Goal: Information Seeking & Learning: Check status

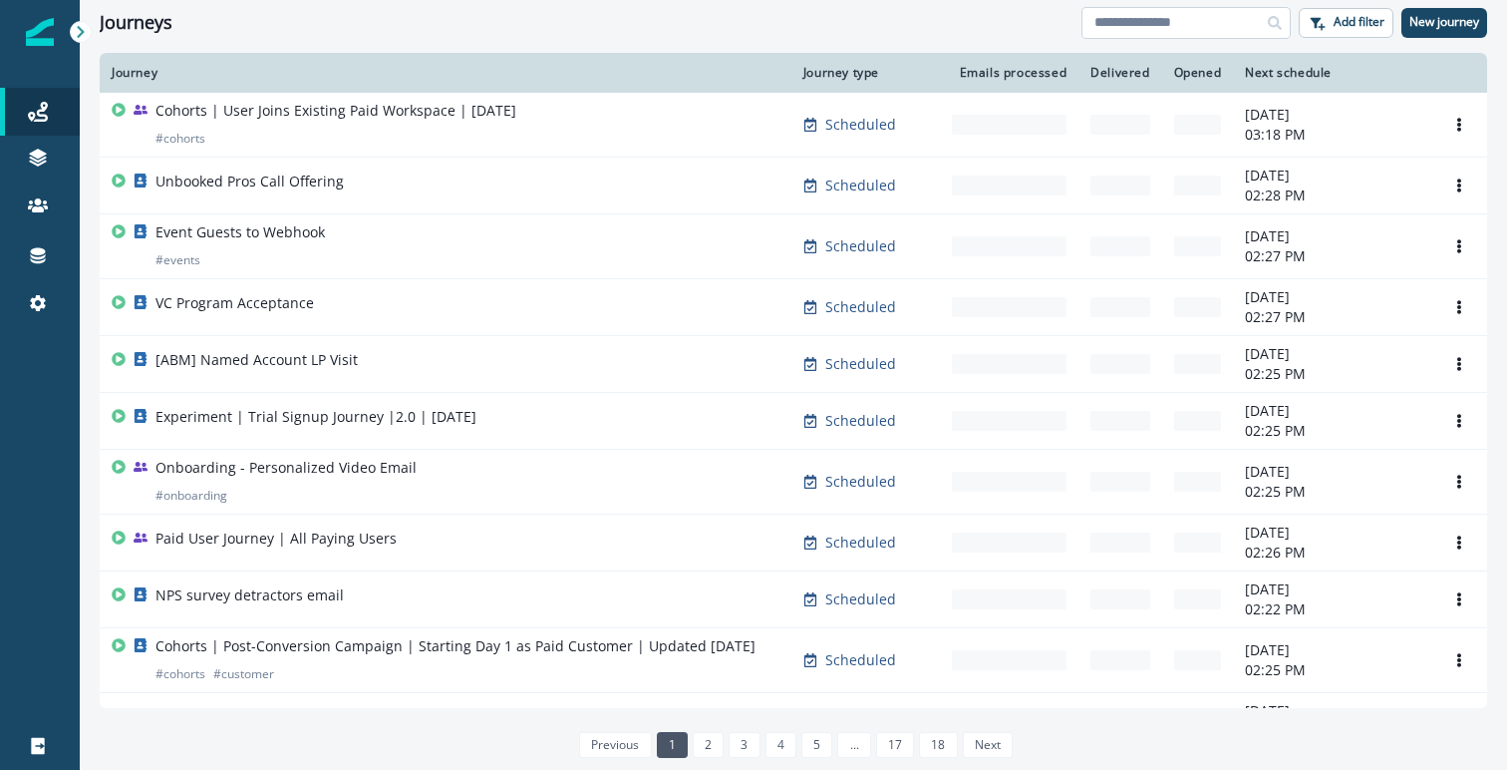
click at [1148, 21] on input at bounding box center [1186, 23] width 209 height 32
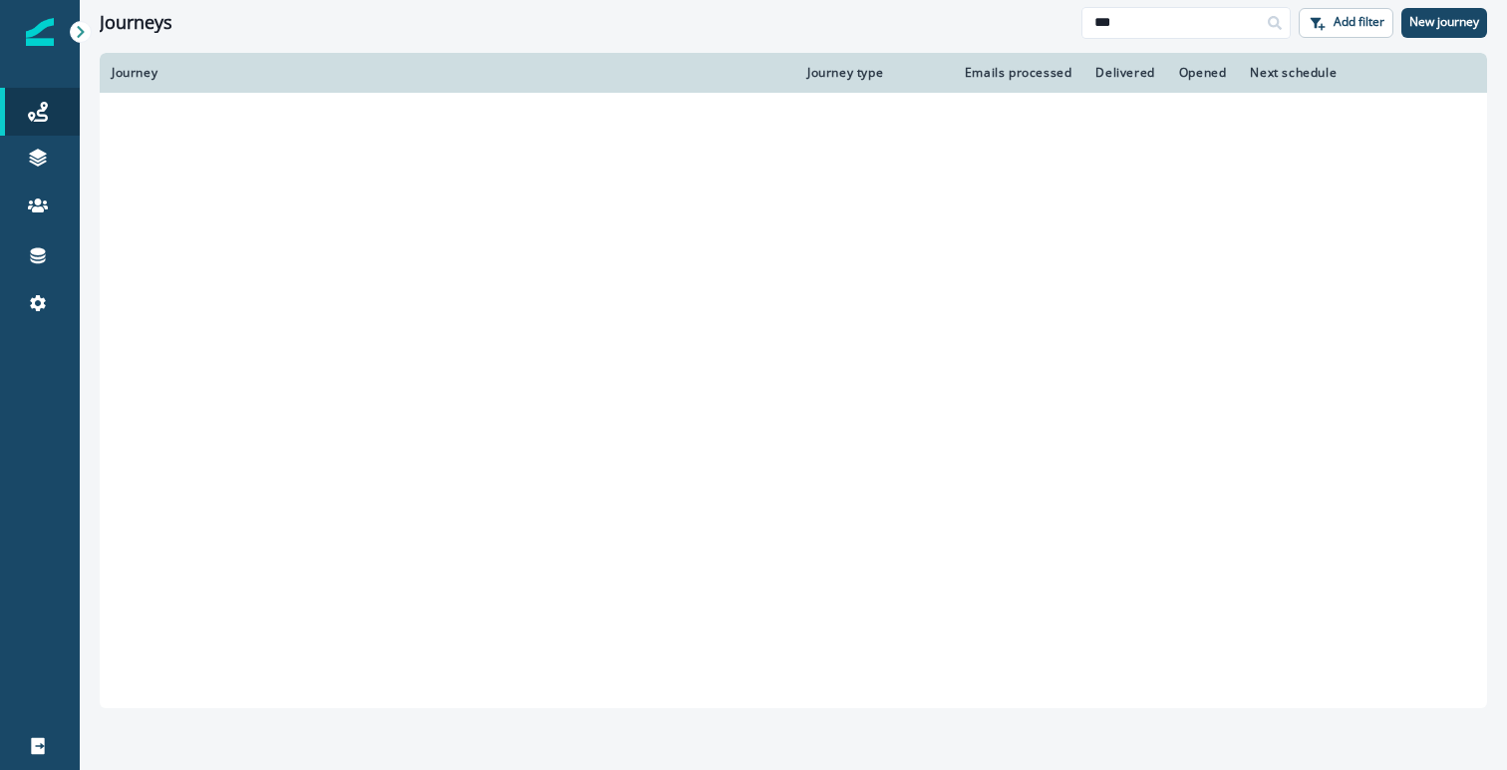
type input "***"
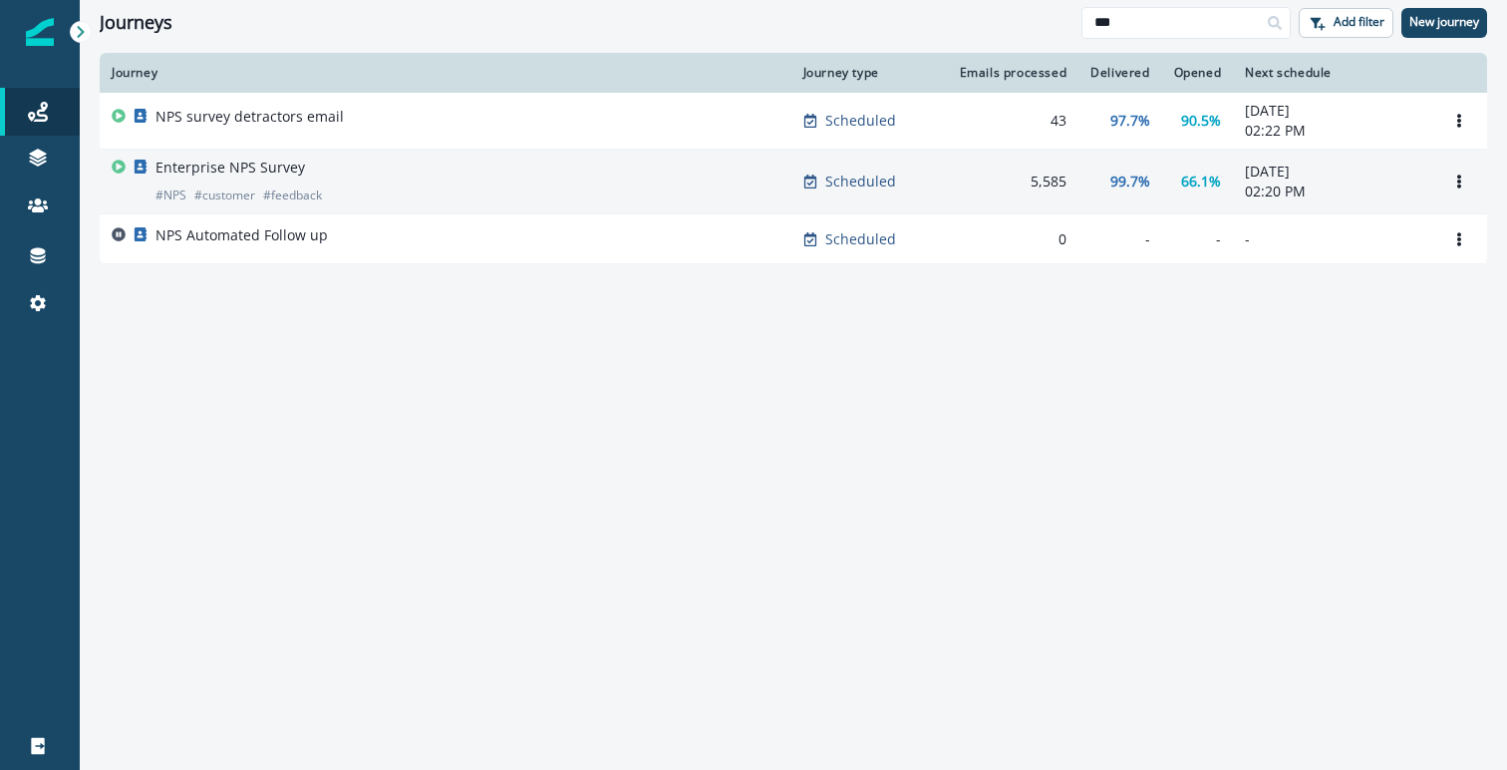
click at [478, 168] on div "Enterprise NPS Survey # NPS # customer # feedback" at bounding box center [446, 182] width 668 height 48
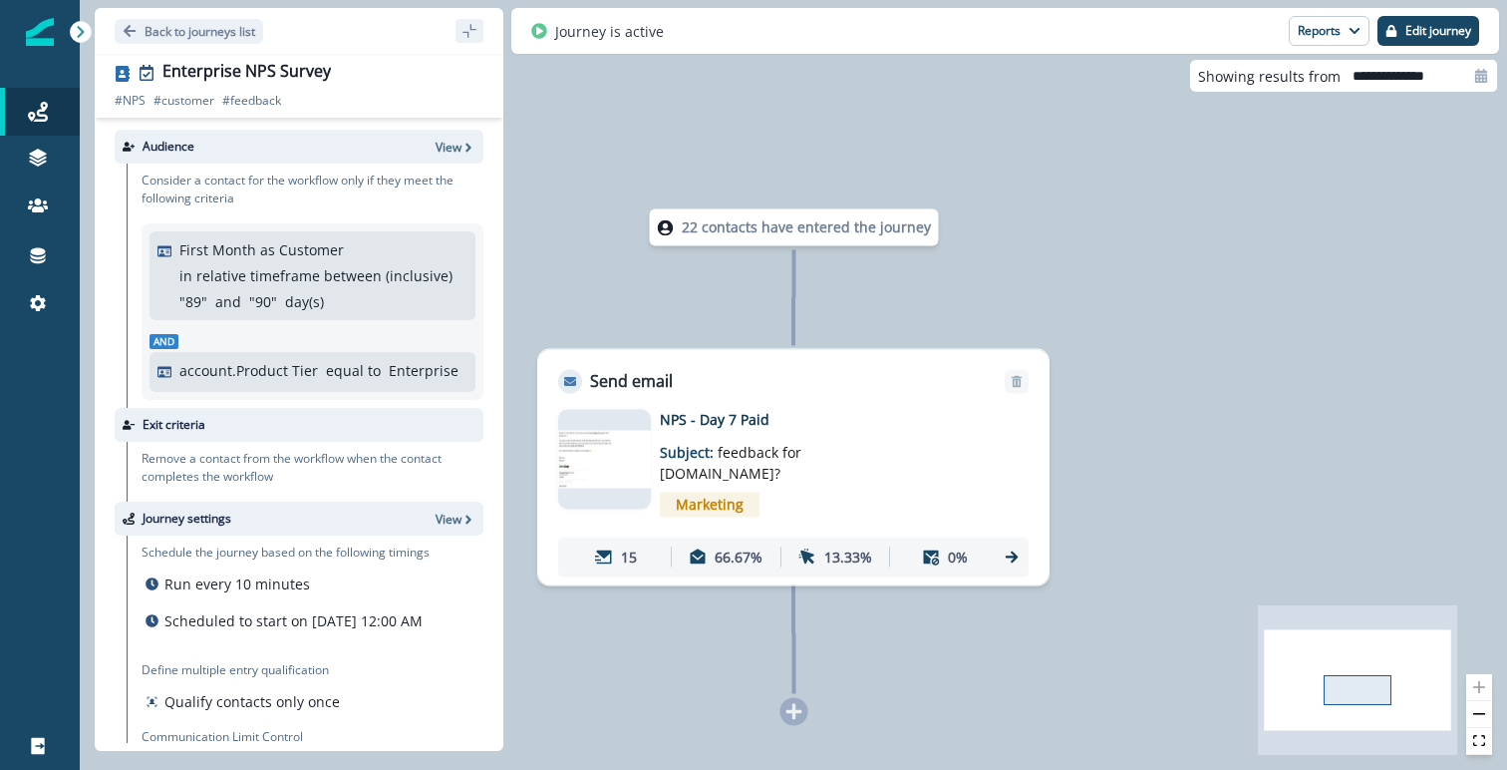
click at [719, 421] on p "NPS - Day 7 Paid" at bounding box center [819, 419] width 319 height 21
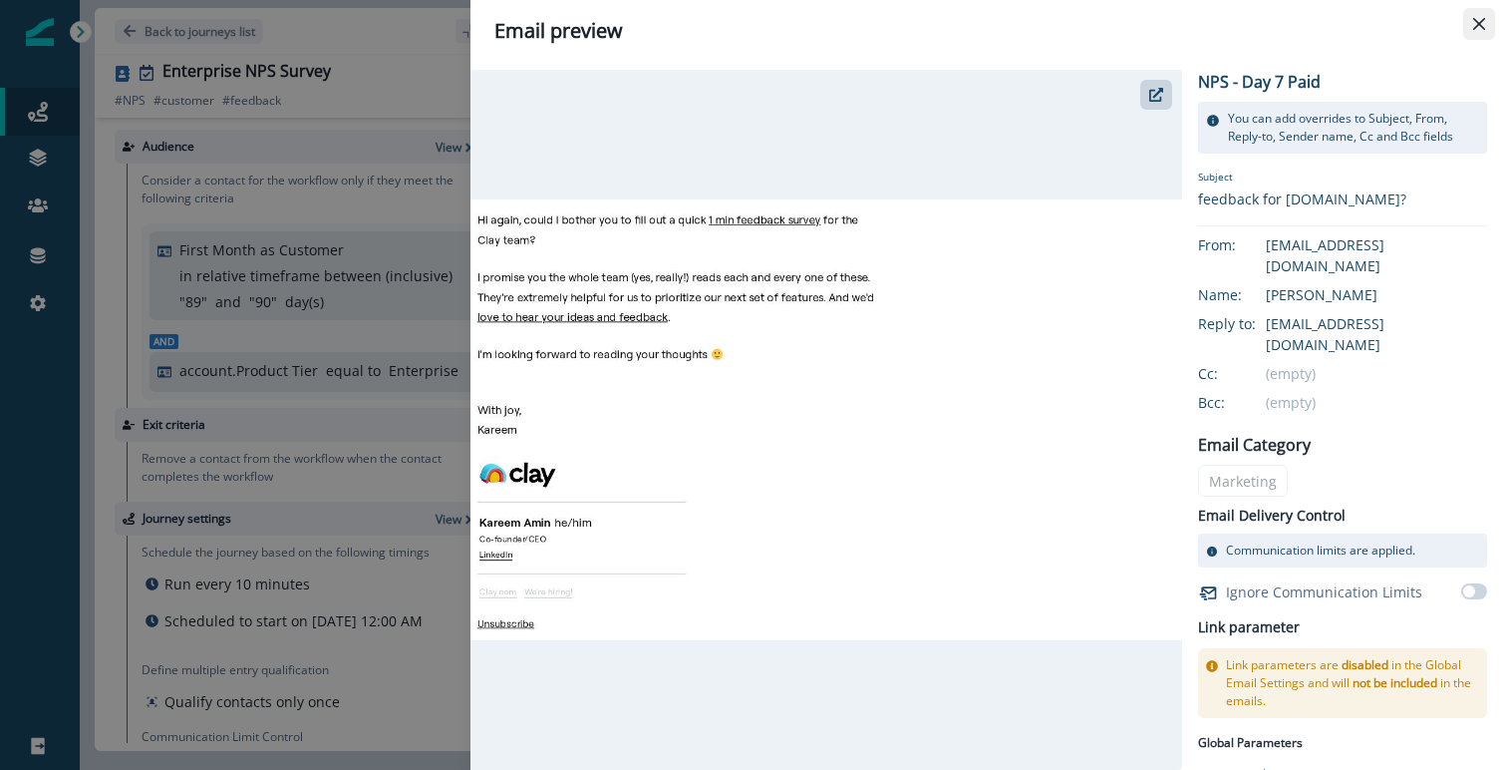
click at [1476, 26] on icon "Close" at bounding box center [1479, 24] width 12 height 12
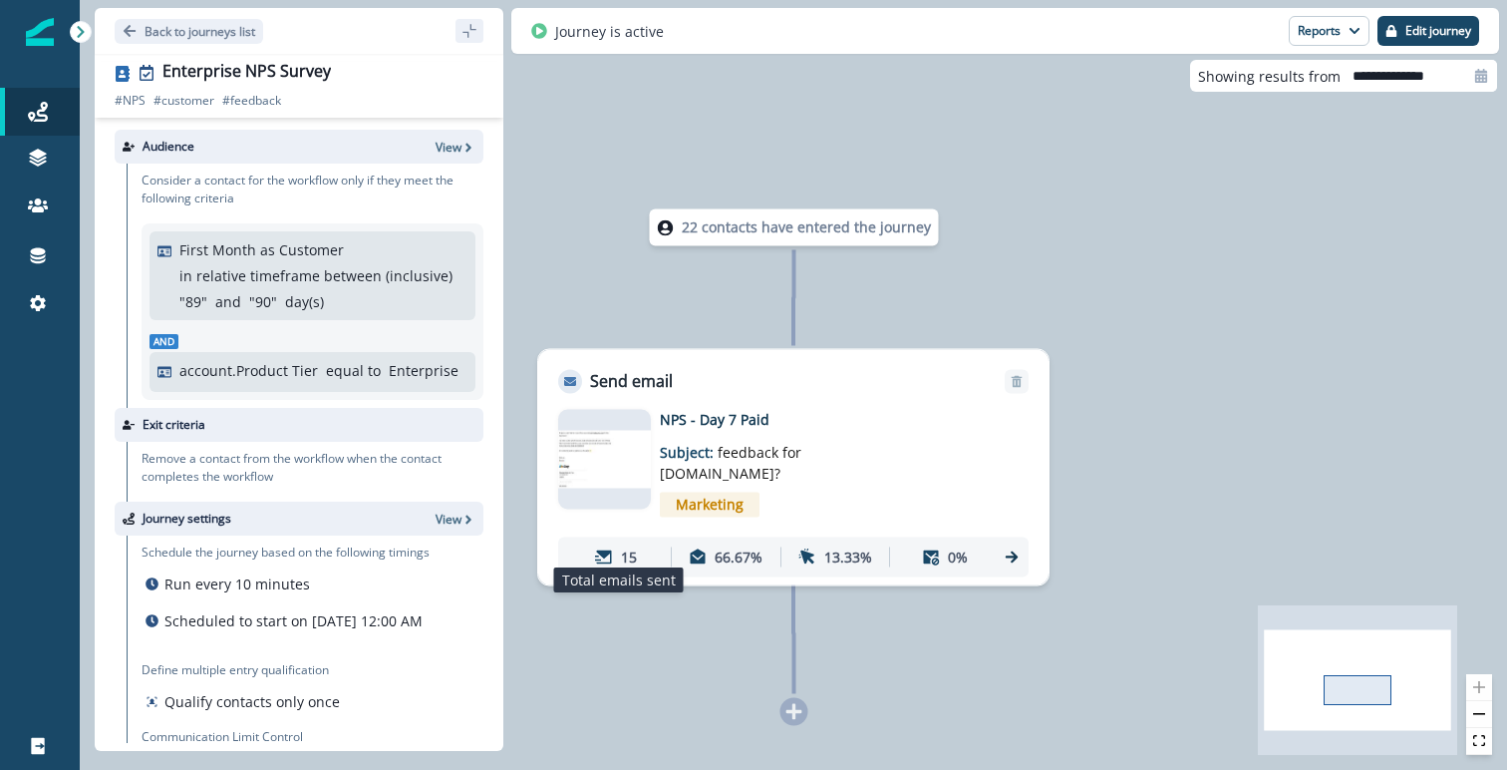
click at [617, 543] on div "15" at bounding box center [616, 556] width 101 height 37
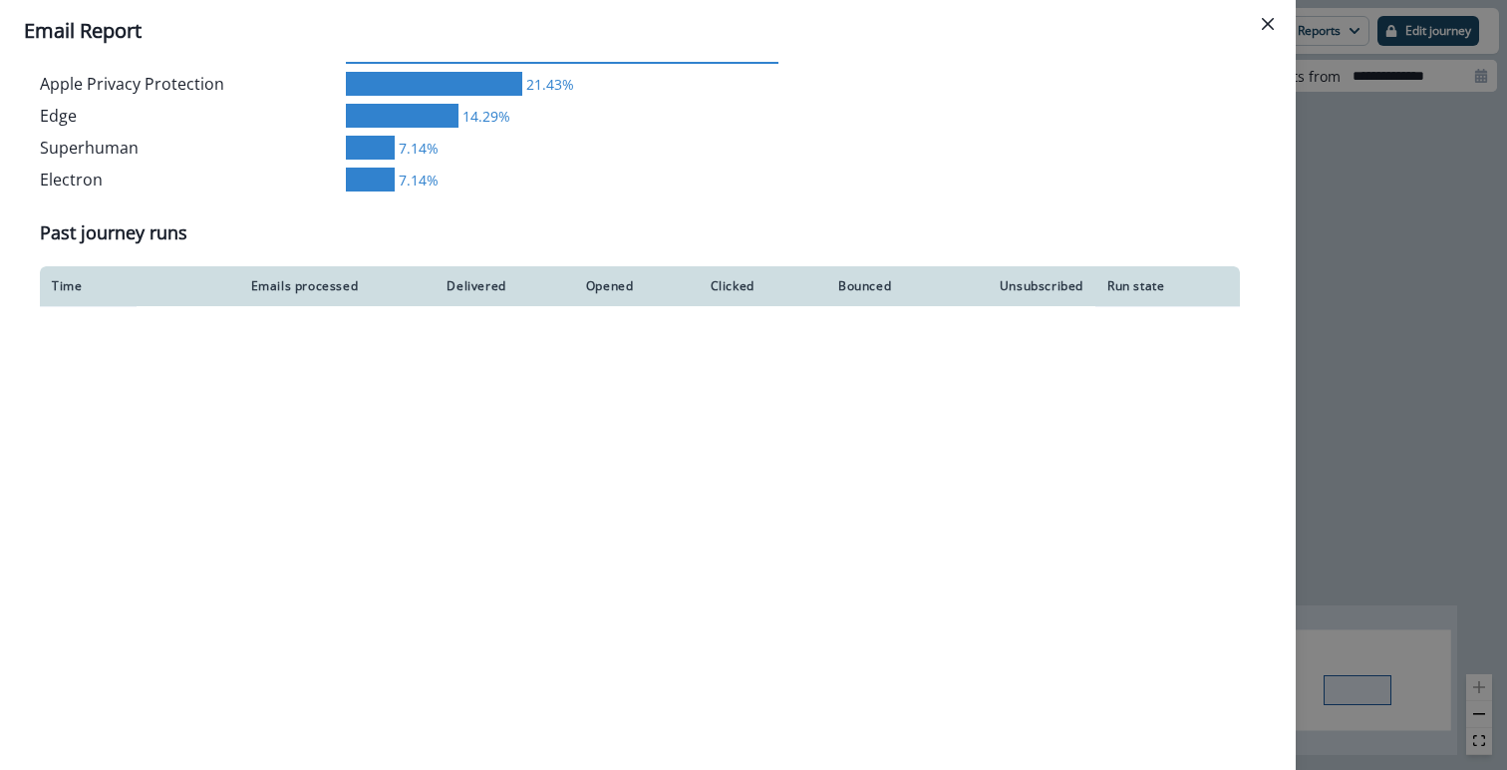
scroll to position [1370, 0]
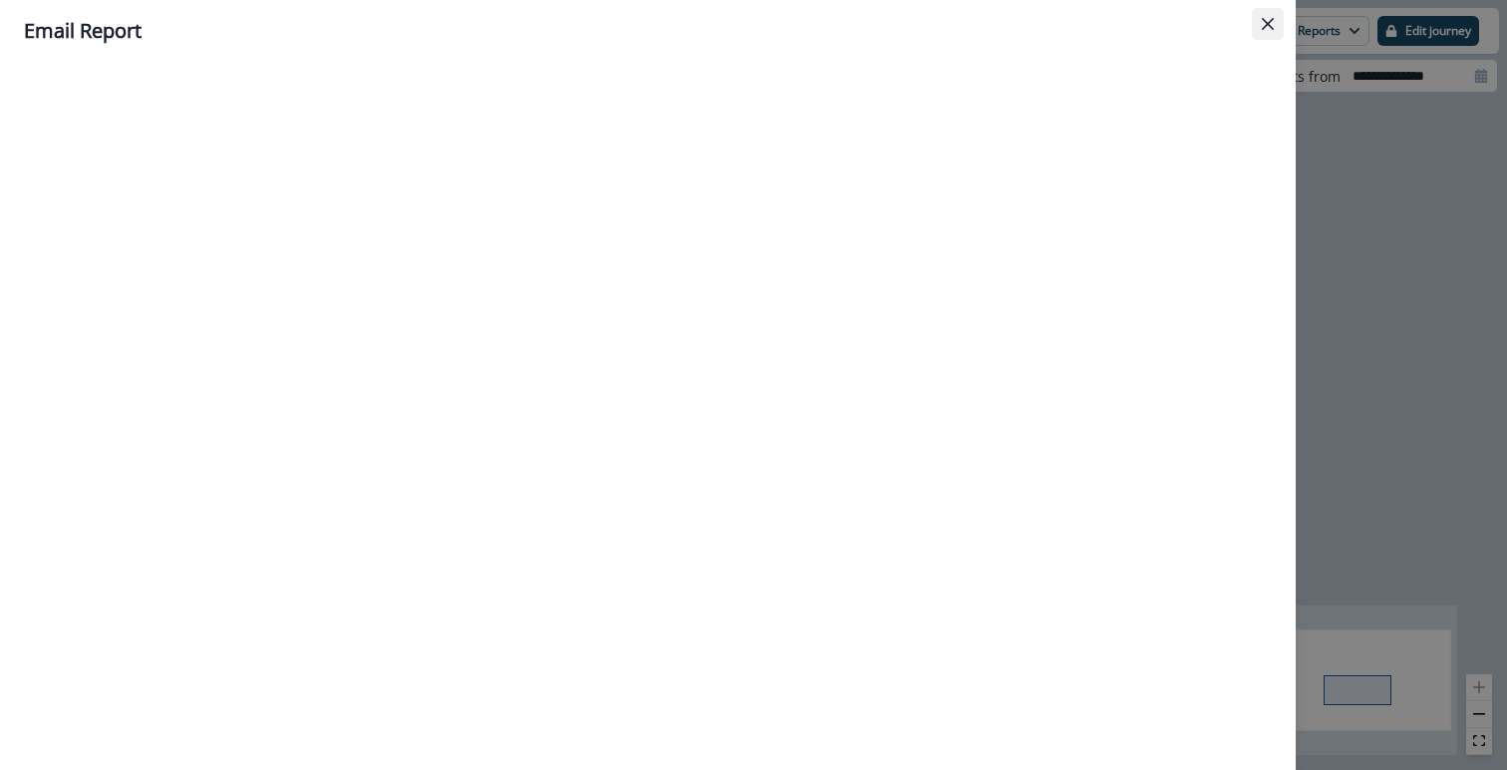
click at [1268, 31] on button "Close" at bounding box center [1268, 24] width 32 height 32
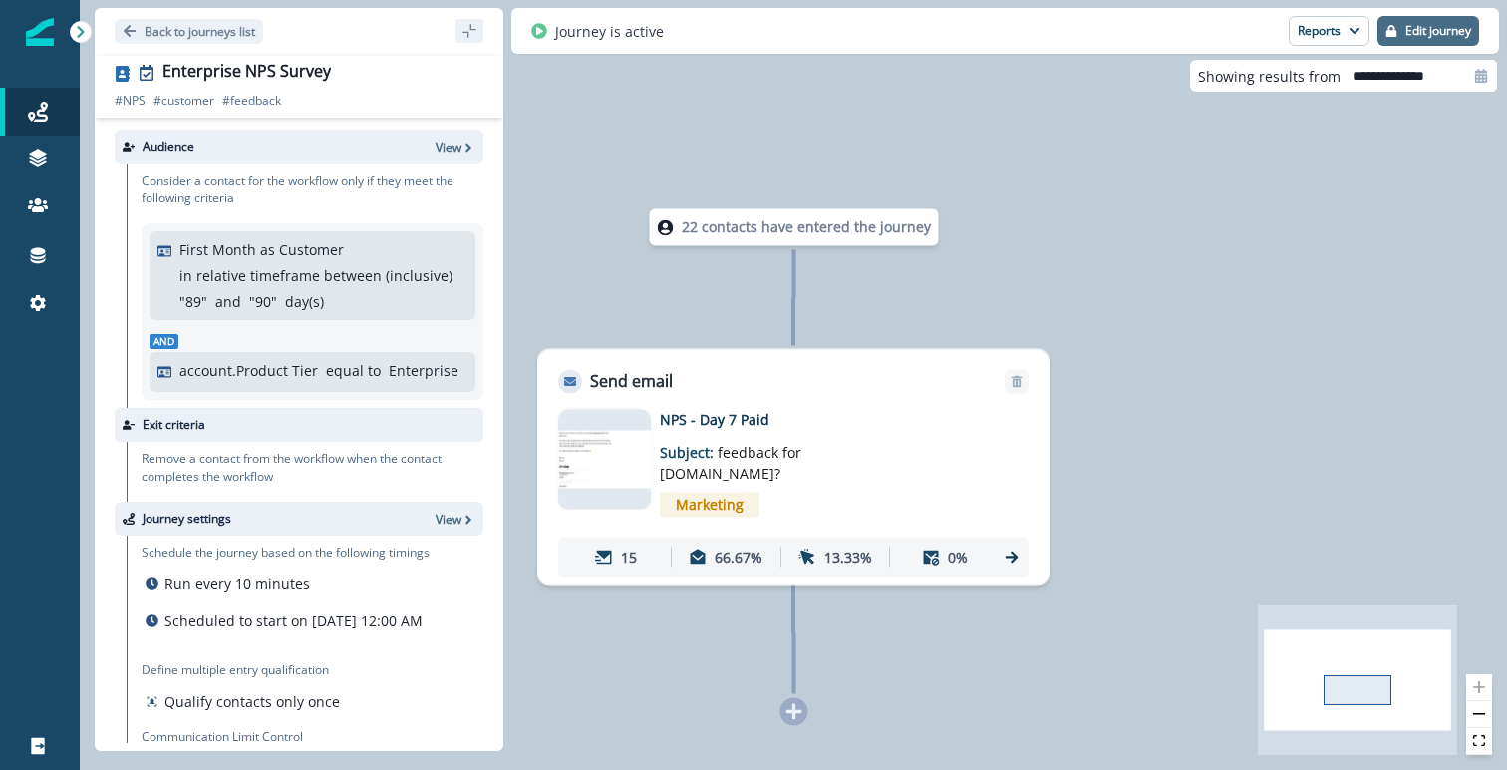
click at [1424, 34] on p "Edit journey" at bounding box center [1439, 31] width 66 height 14
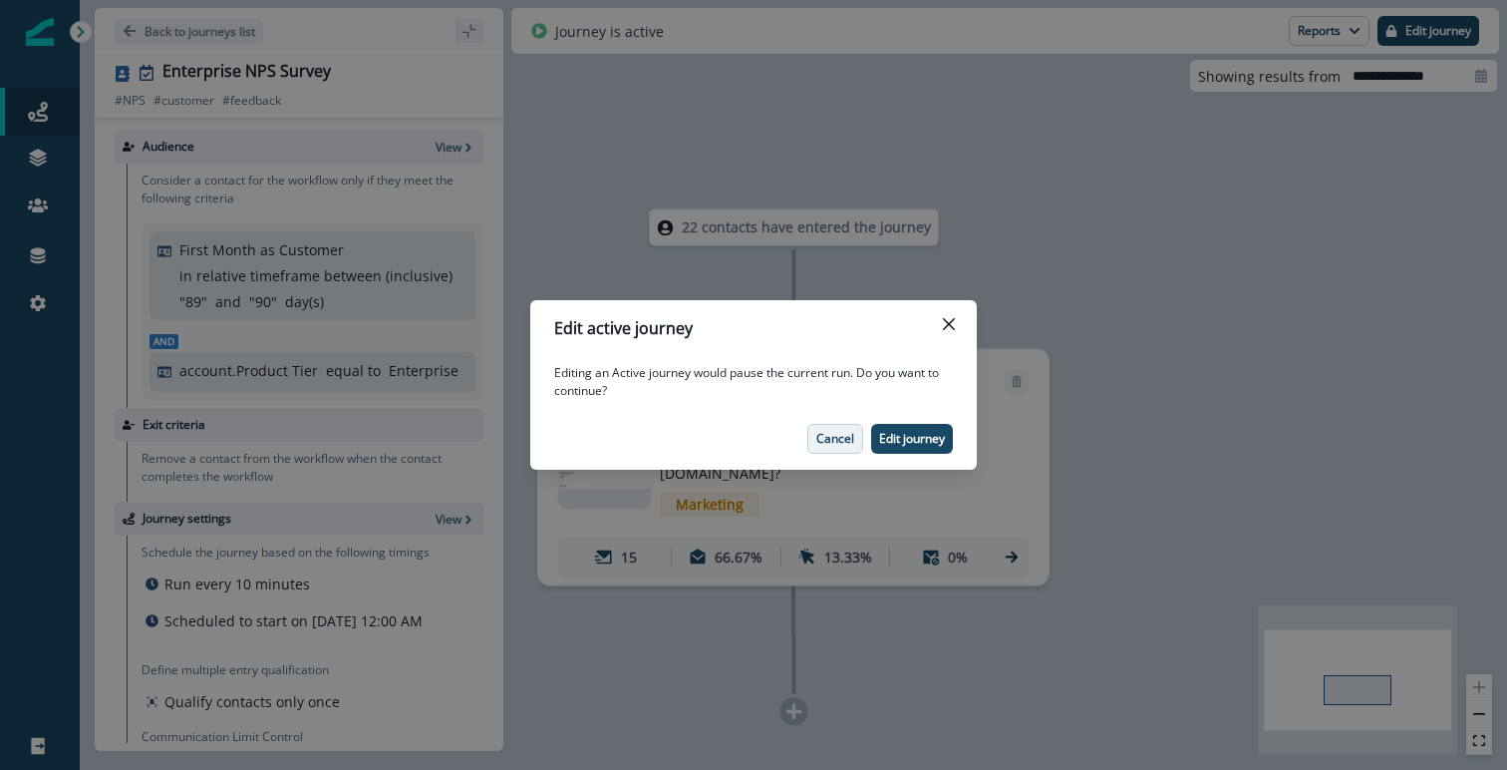
click at [839, 440] on p "Cancel" at bounding box center [835, 439] width 38 height 14
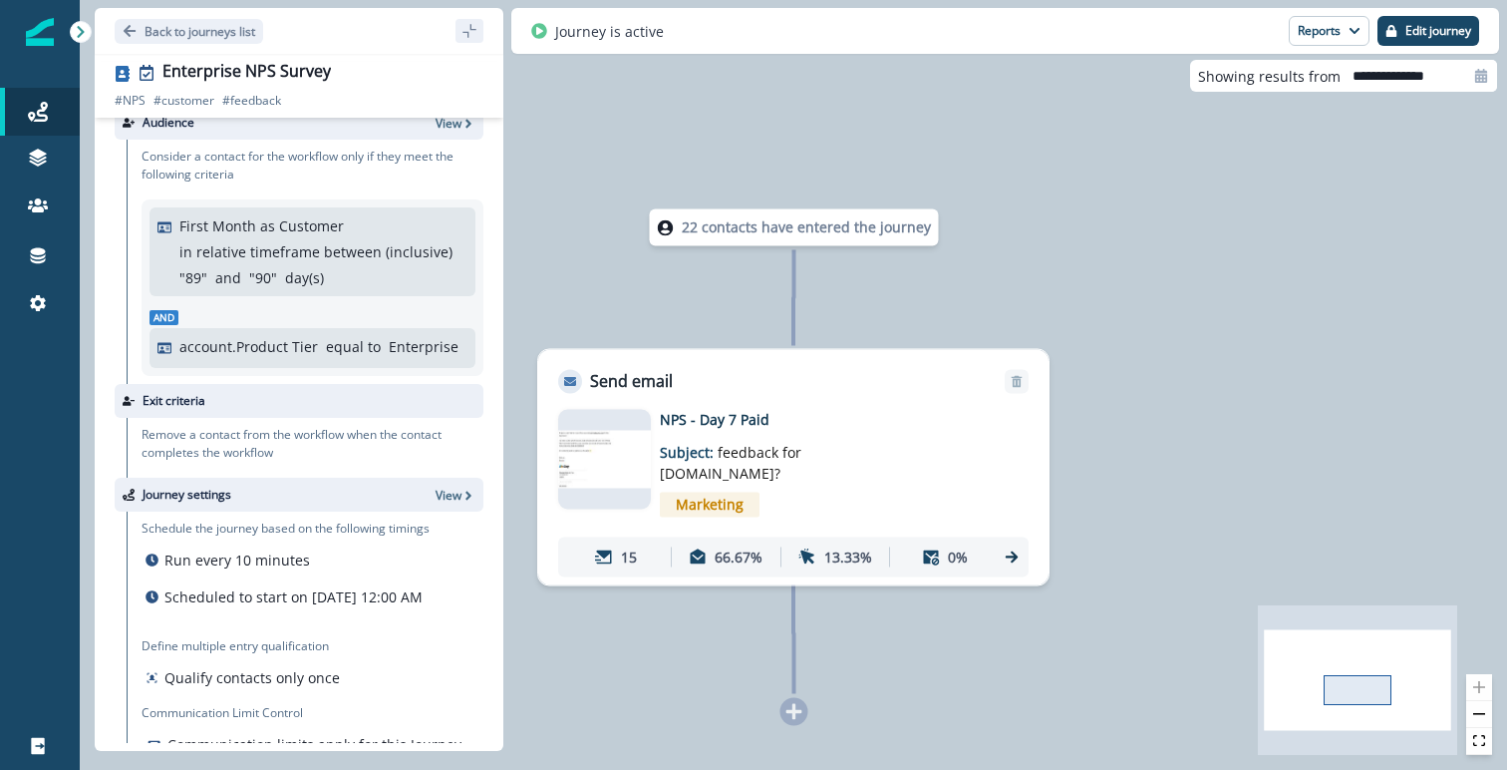
scroll to position [29, 0]
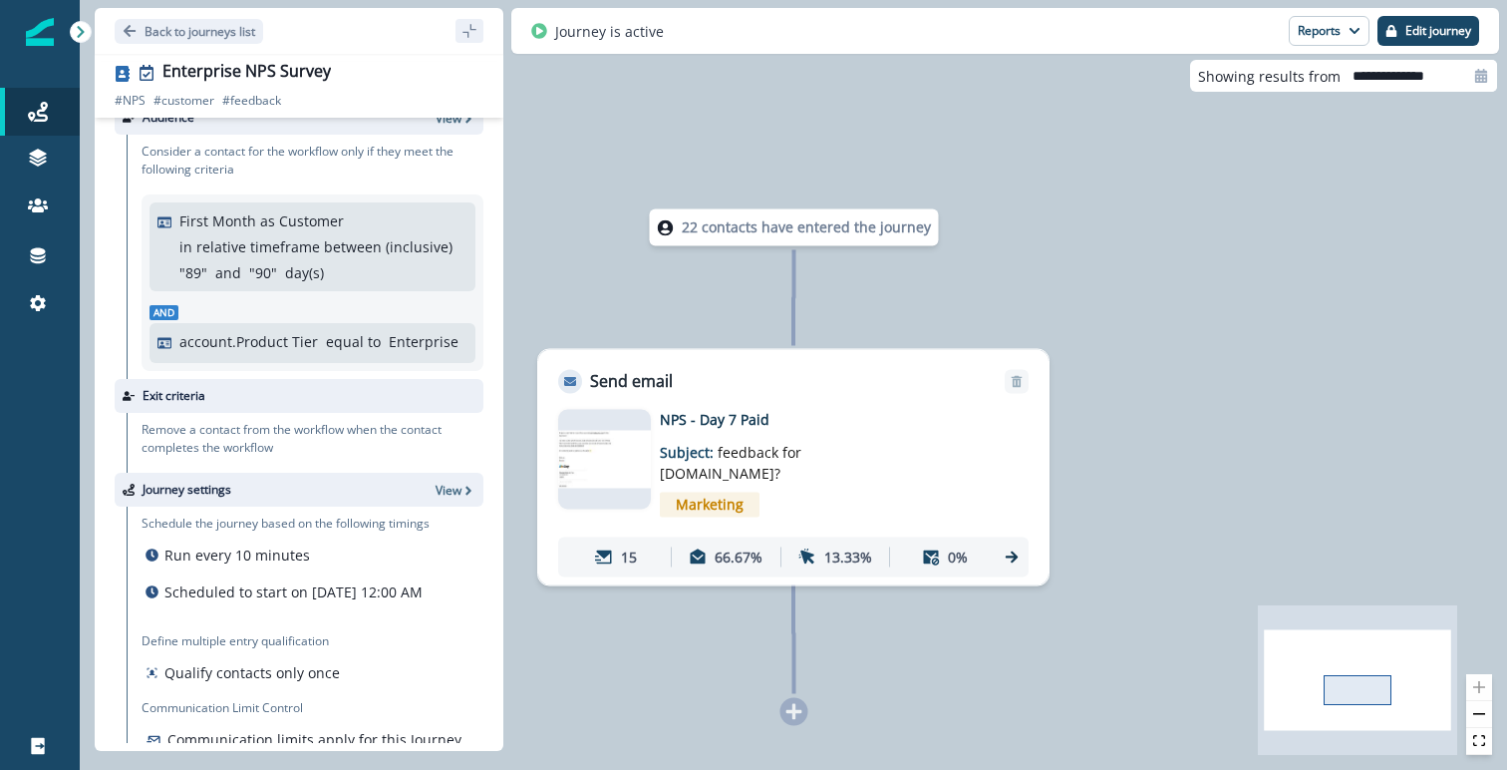
click at [331, 342] on p "equal to" at bounding box center [353, 341] width 55 height 21
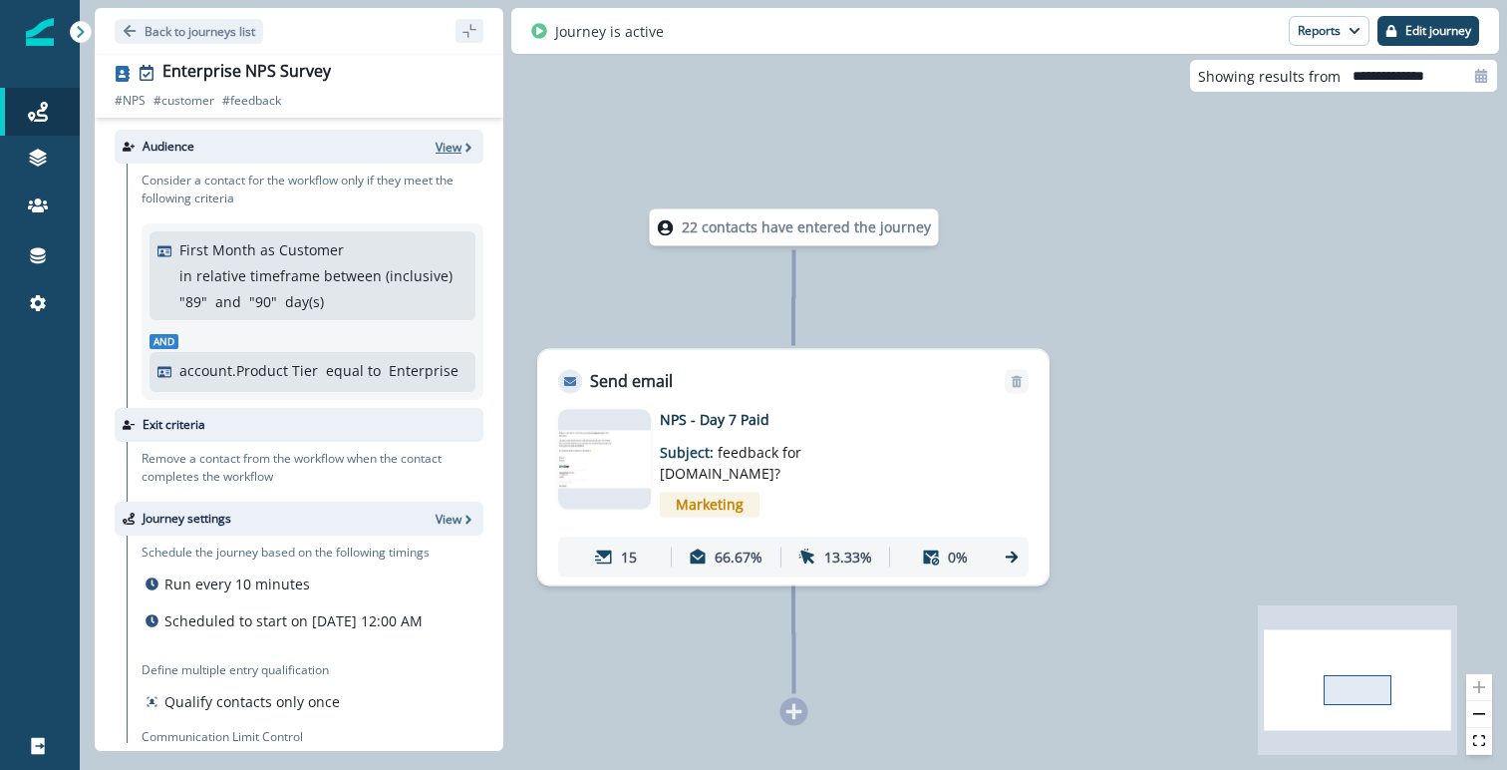
click at [462, 149] on icon "button" at bounding box center [469, 148] width 14 height 14
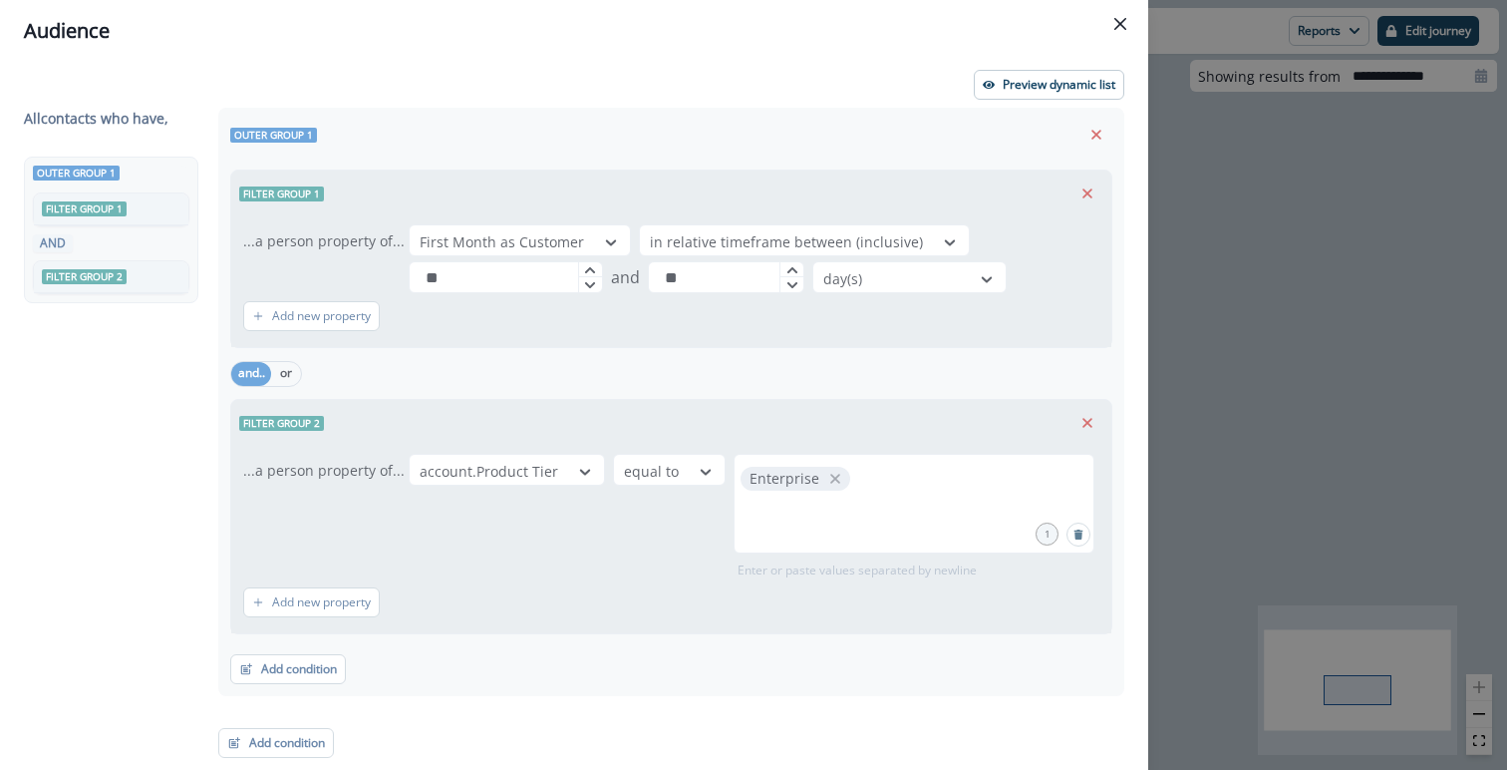
click at [525, 242] on div "All contact s who have, Outer group 1 Filter group 1 AND Filter group 2 Outer g…" at bounding box center [574, 433] width 1101 height 650
click at [602, 239] on div "All contact s who have, Outer group 1 Filter group 1 AND Filter group 2 Outer g…" at bounding box center [574, 433] width 1101 height 650
click at [1118, 24] on icon "Close" at bounding box center [1120, 24] width 12 height 12
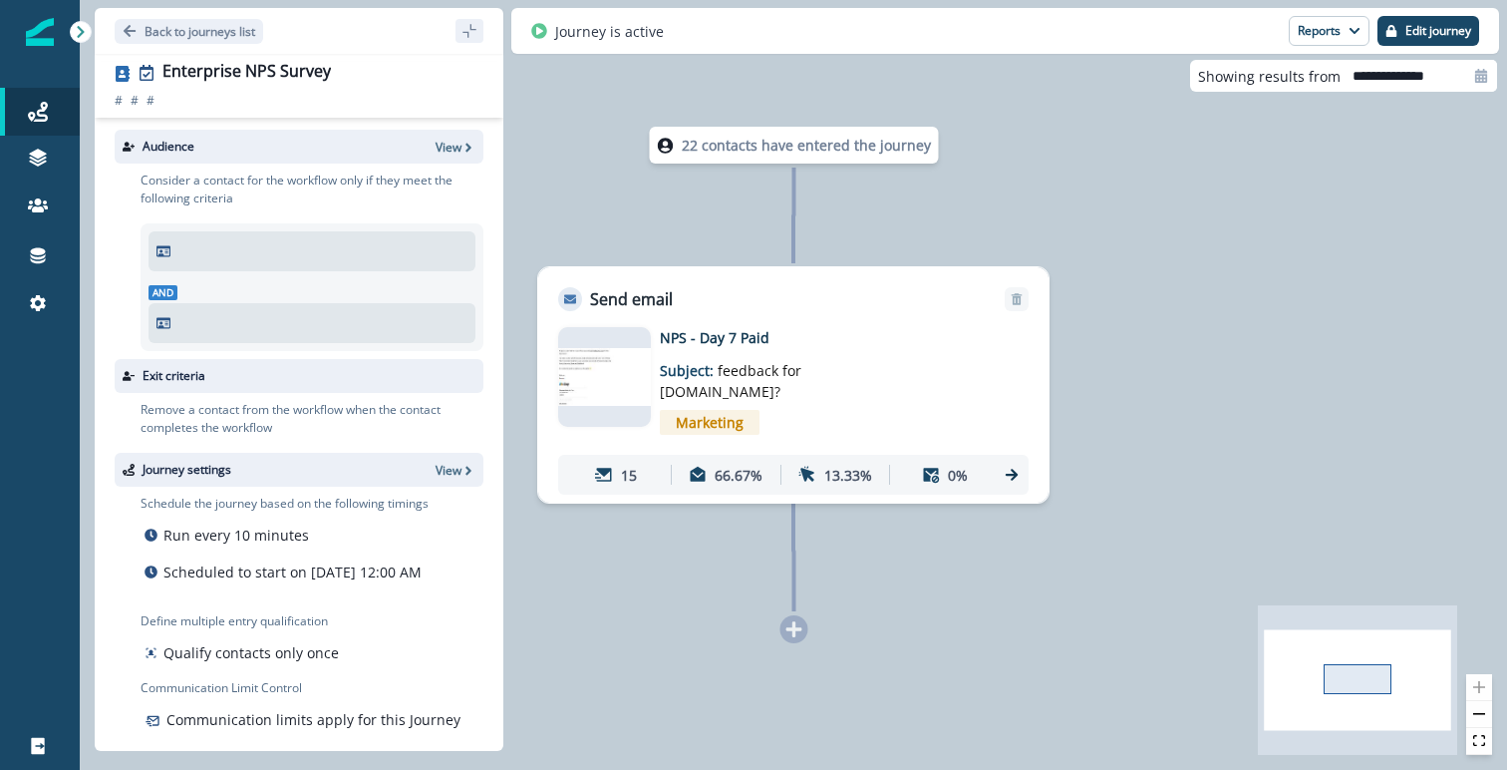
scroll to position [23, 0]
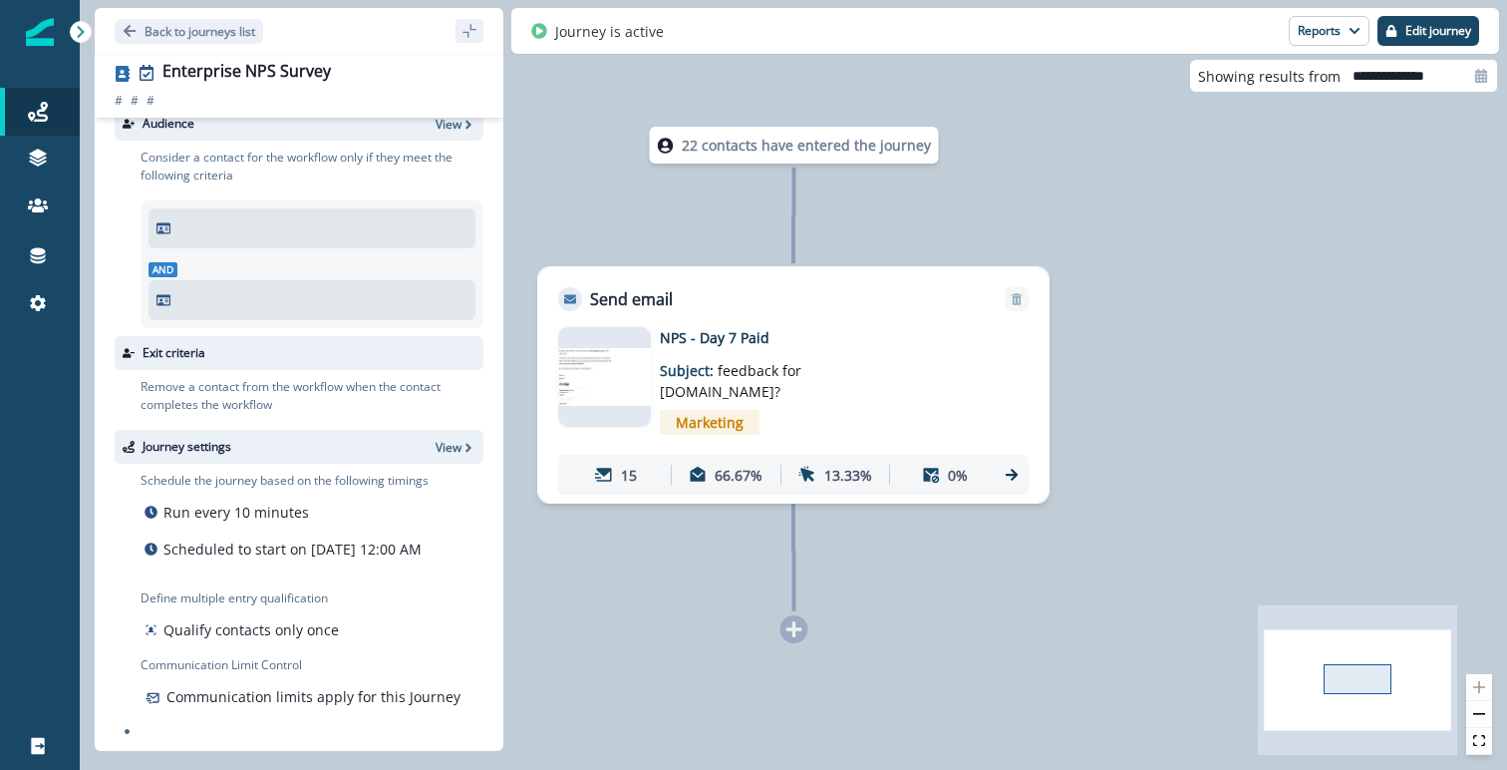
click at [204, 196] on div "And" at bounding box center [312, 260] width 343 height 136
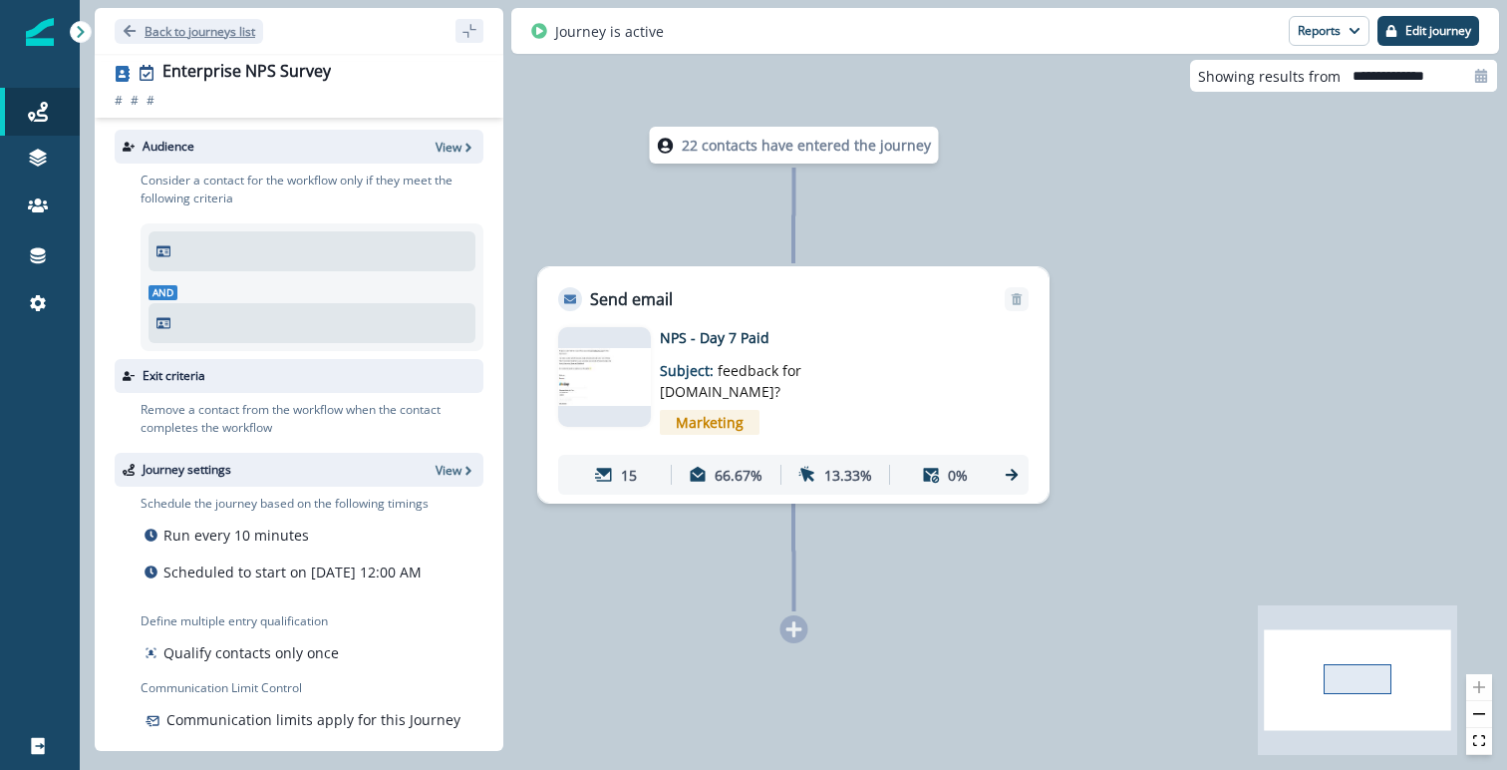
click at [137, 31] on button "Back to journeys list" at bounding box center [189, 31] width 149 height 25
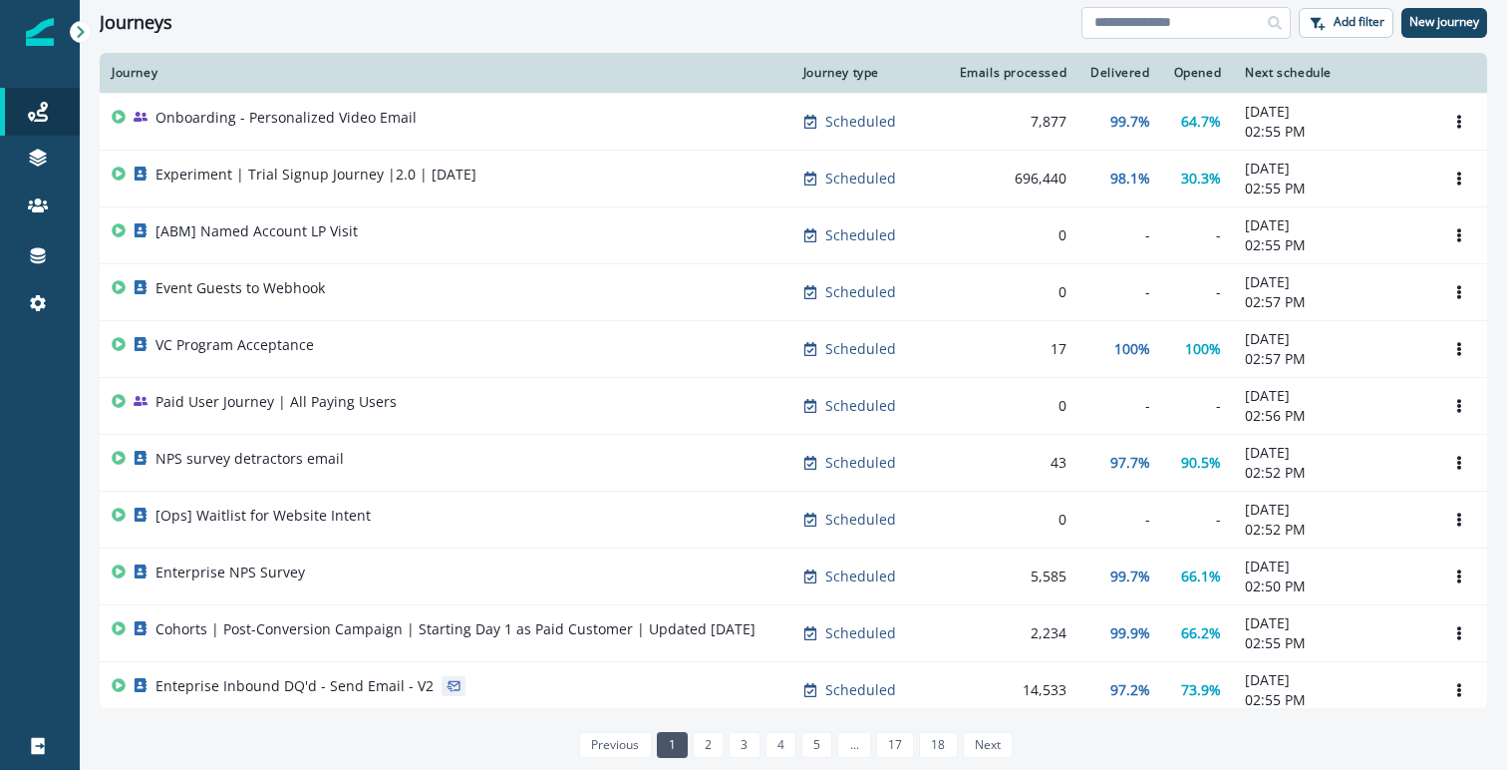
click at [1127, 32] on input at bounding box center [1186, 23] width 209 height 32
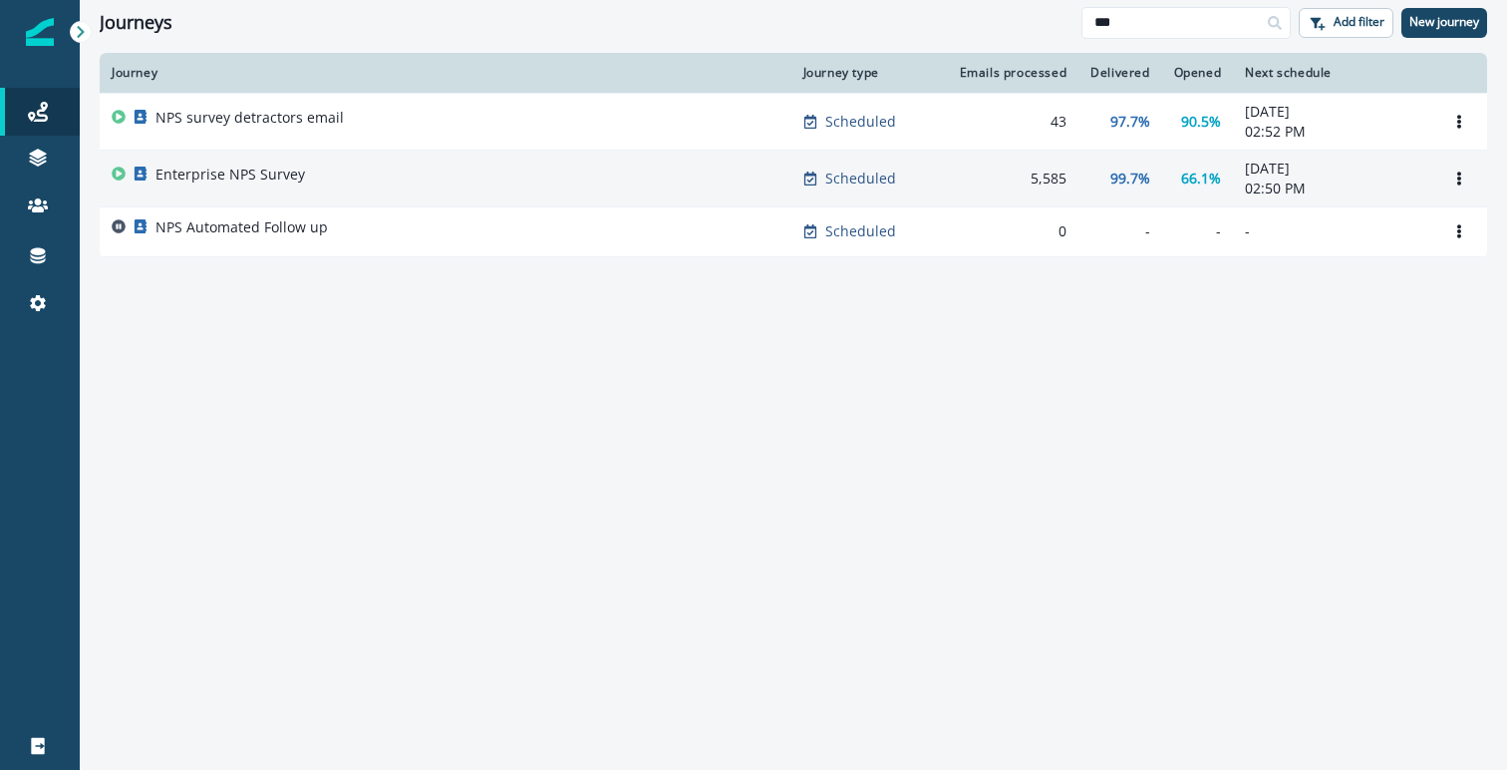
type input "***"
click at [557, 199] on td "Enterprise NPS Survey" at bounding box center [446, 178] width 692 height 57
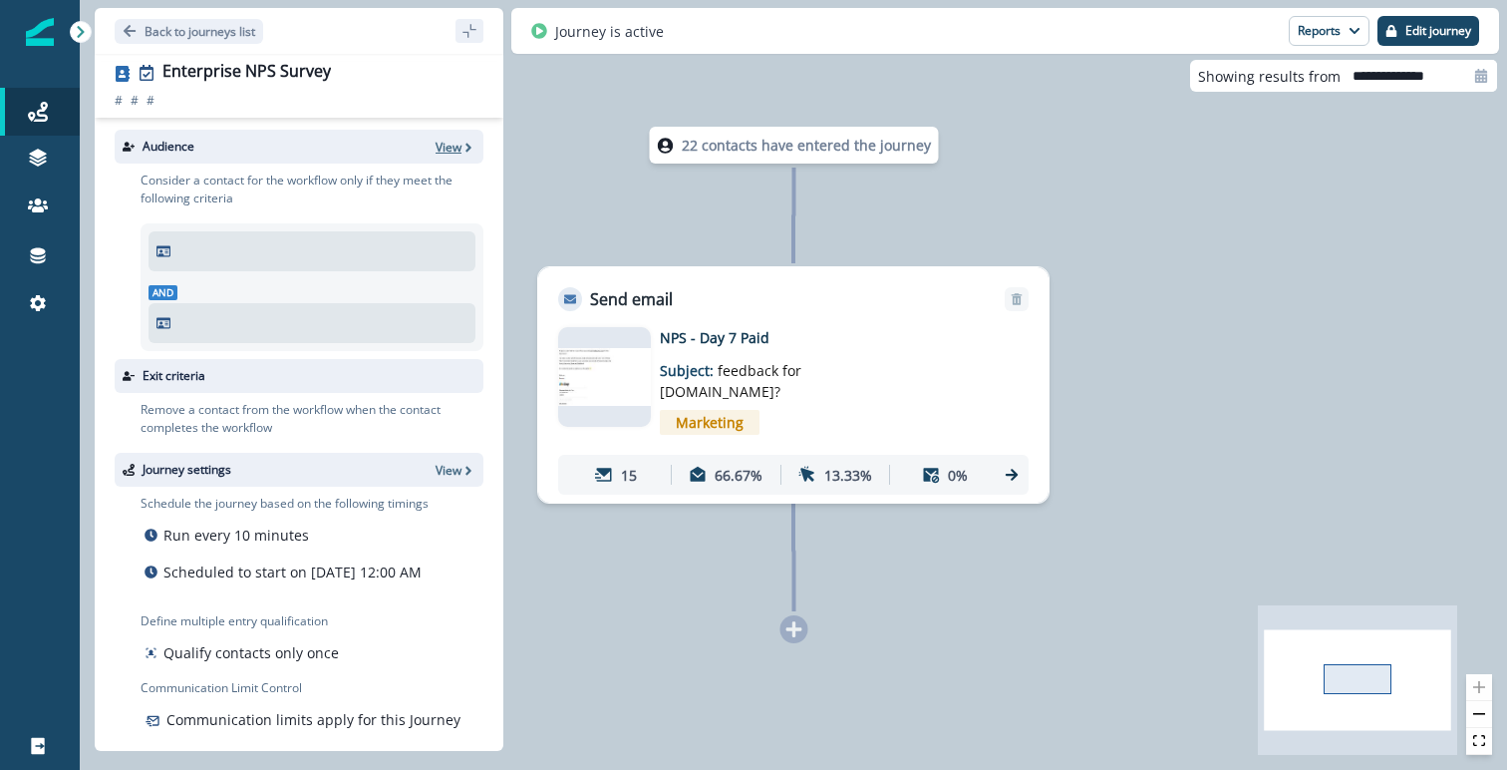
click at [449, 147] on p "View" at bounding box center [449, 147] width 26 height 17
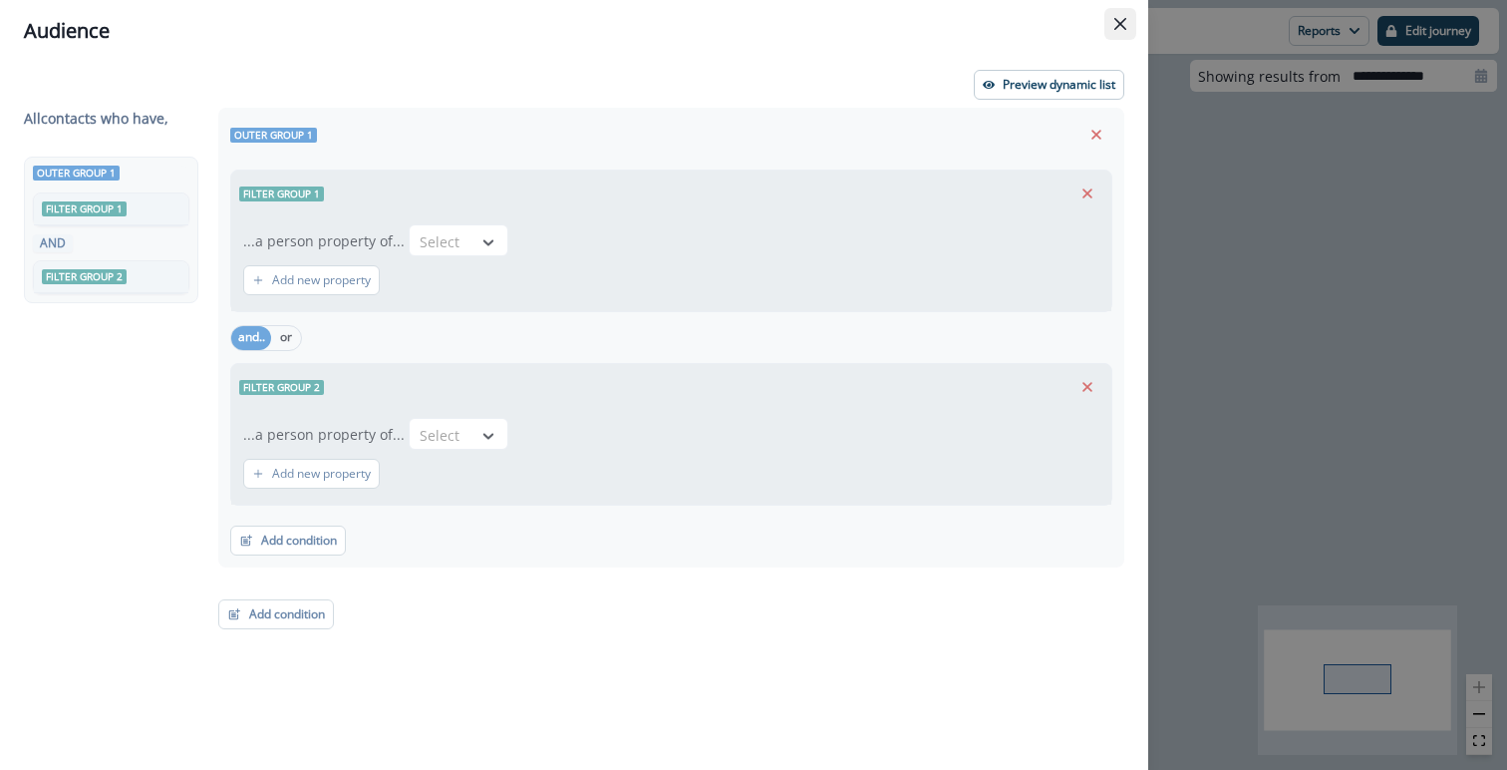
click at [1121, 21] on icon "Close" at bounding box center [1120, 24] width 12 height 12
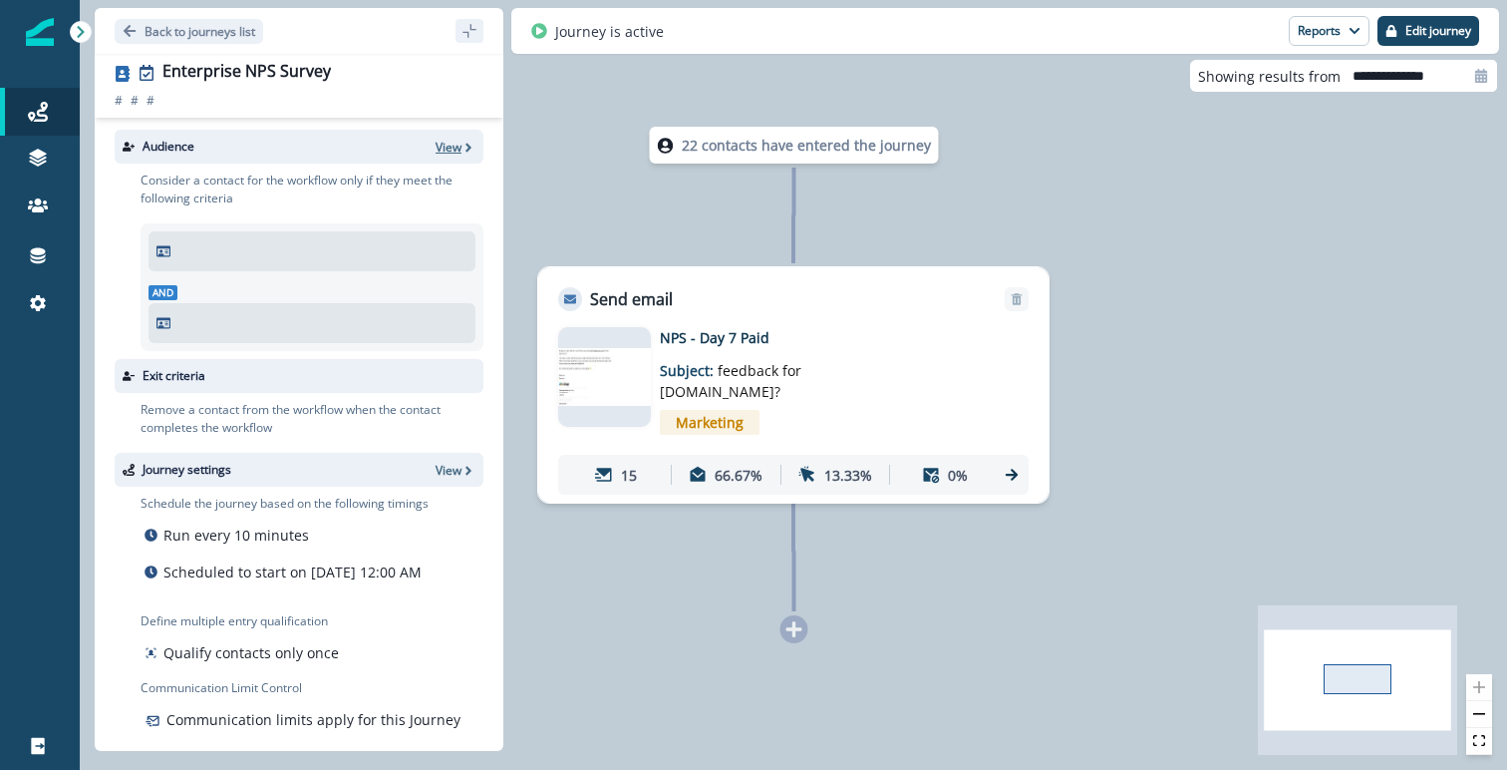
click at [459, 148] on p "View" at bounding box center [449, 147] width 26 height 17
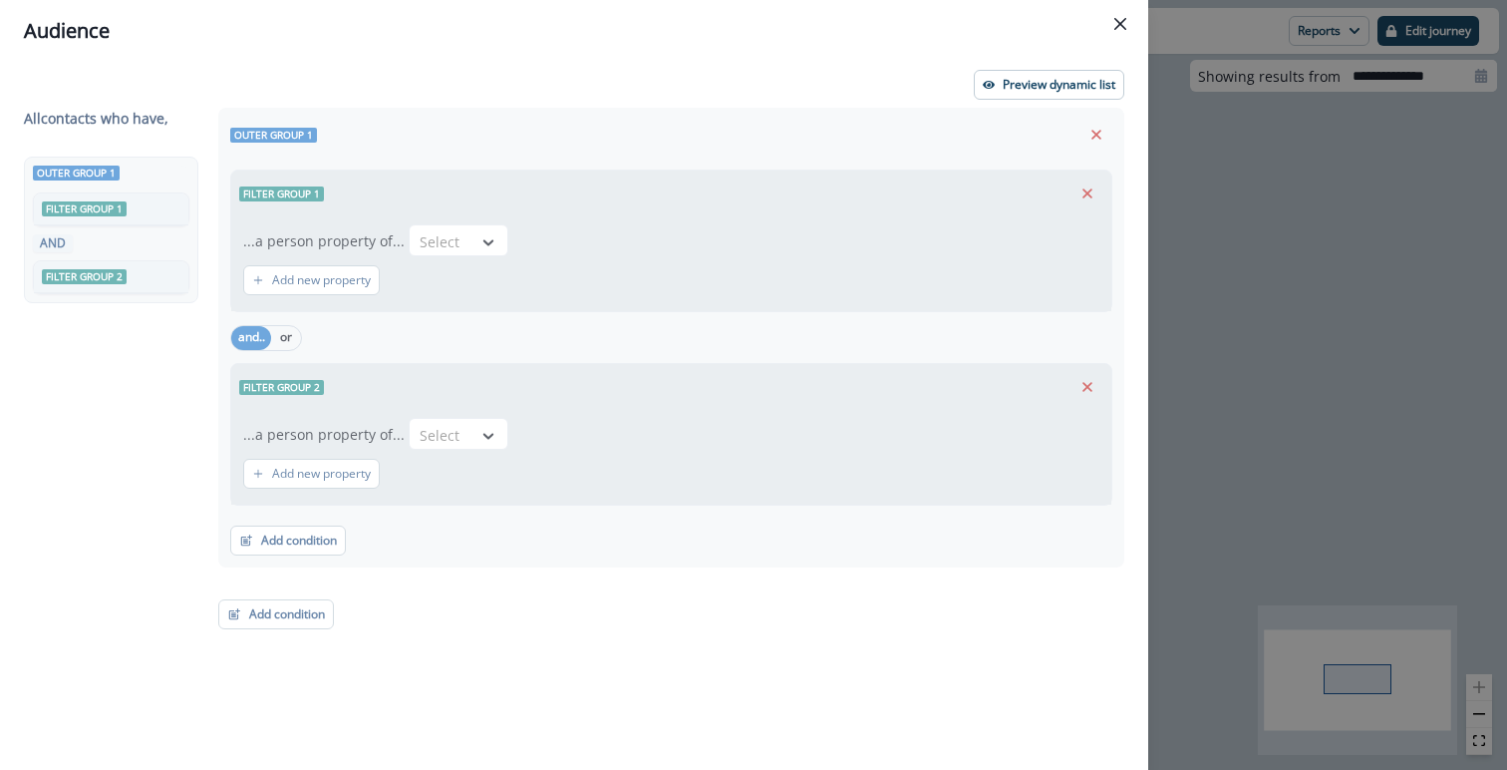
click at [433, 236] on div "All contact s who have, Outer group 1 Filter group 1 AND Filter group 2 Outer g…" at bounding box center [574, 402] width 1101 height 589
click at [1001, 93] on button "Preview dynamic list" at bounding box center [1049, 85] width 151 height 30
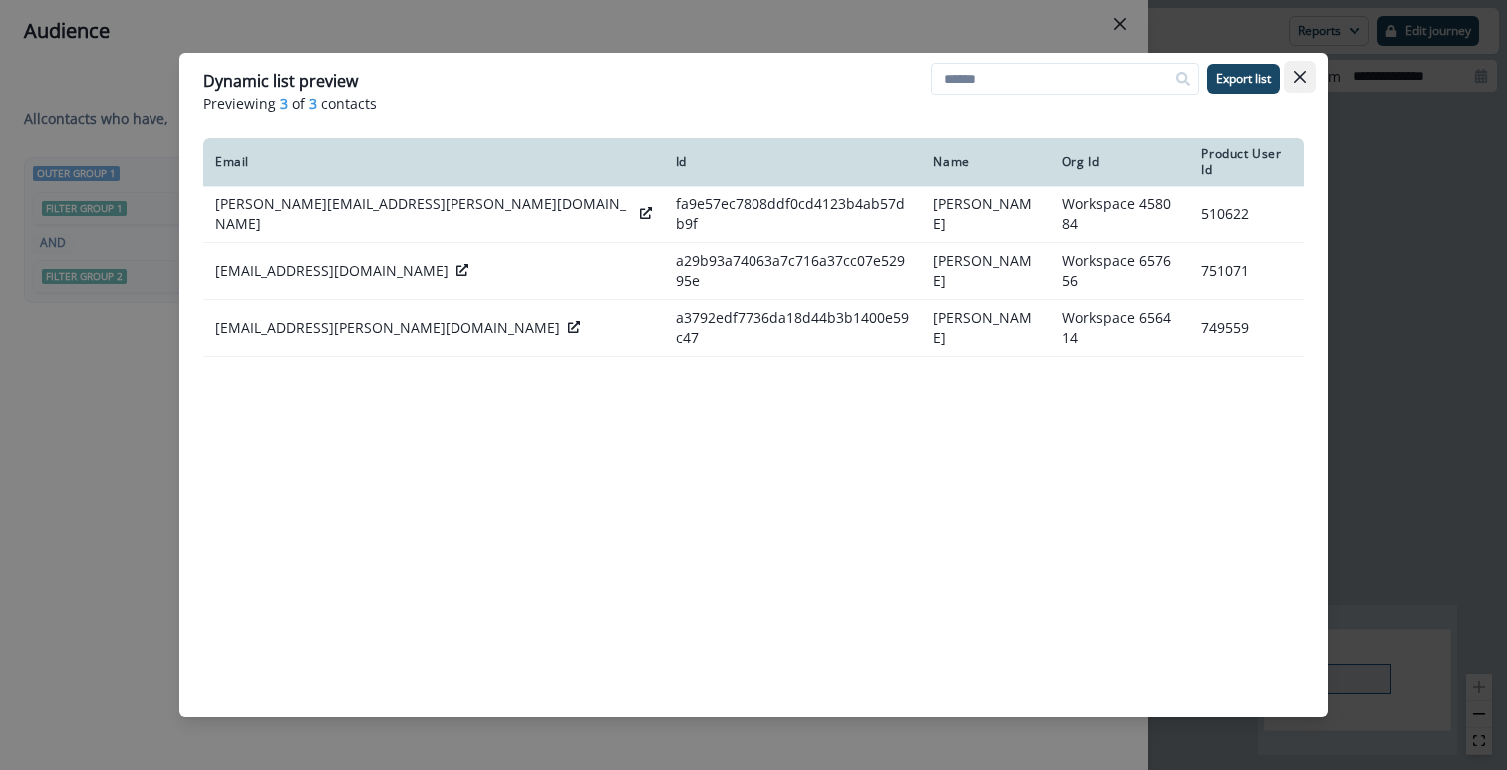
click at [1301, 86] on button "Close" at bounding box center [1300, 77] width 32 height 32
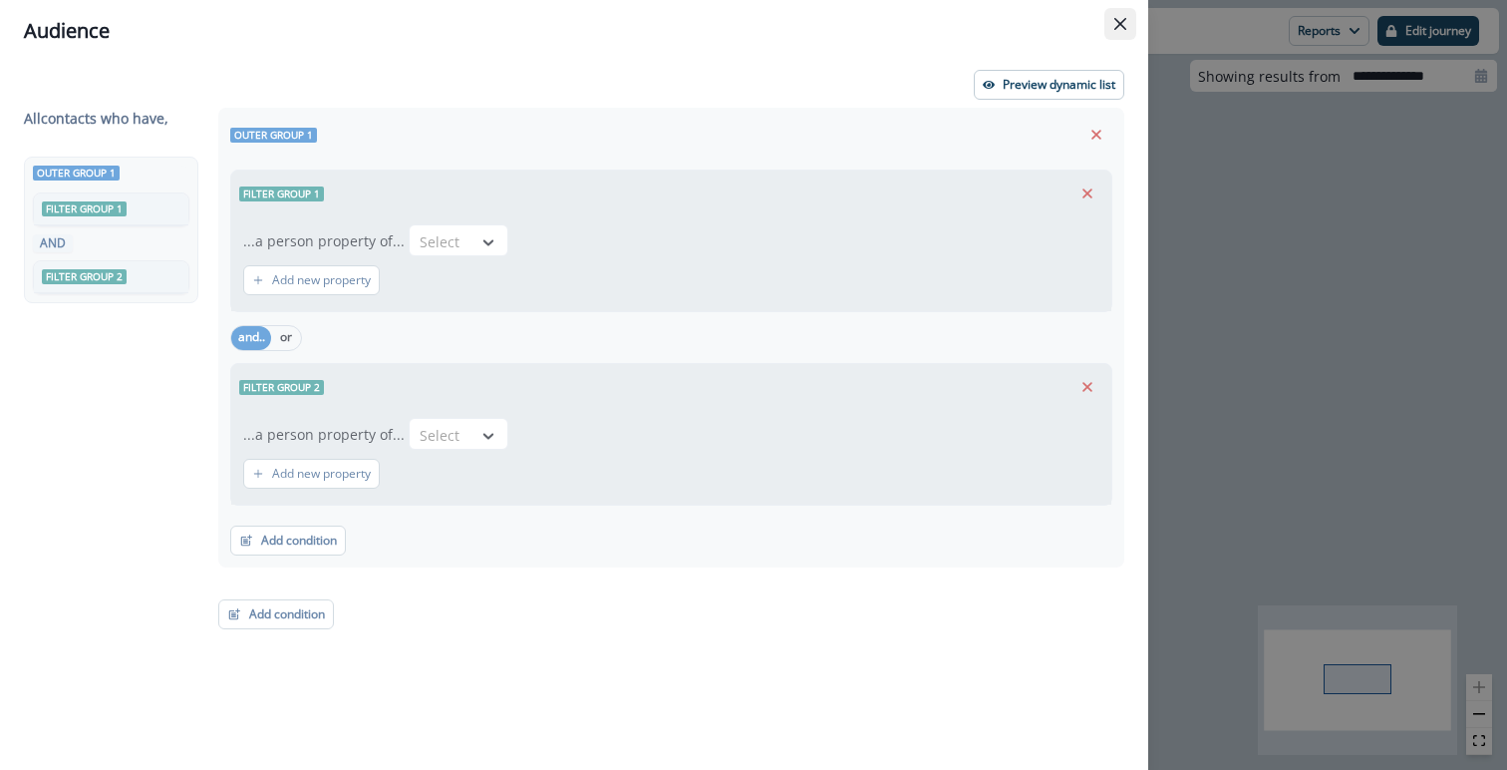
click at [1129, 20] on button "Close" at bounding box center [1121, 24] width 32 height 32
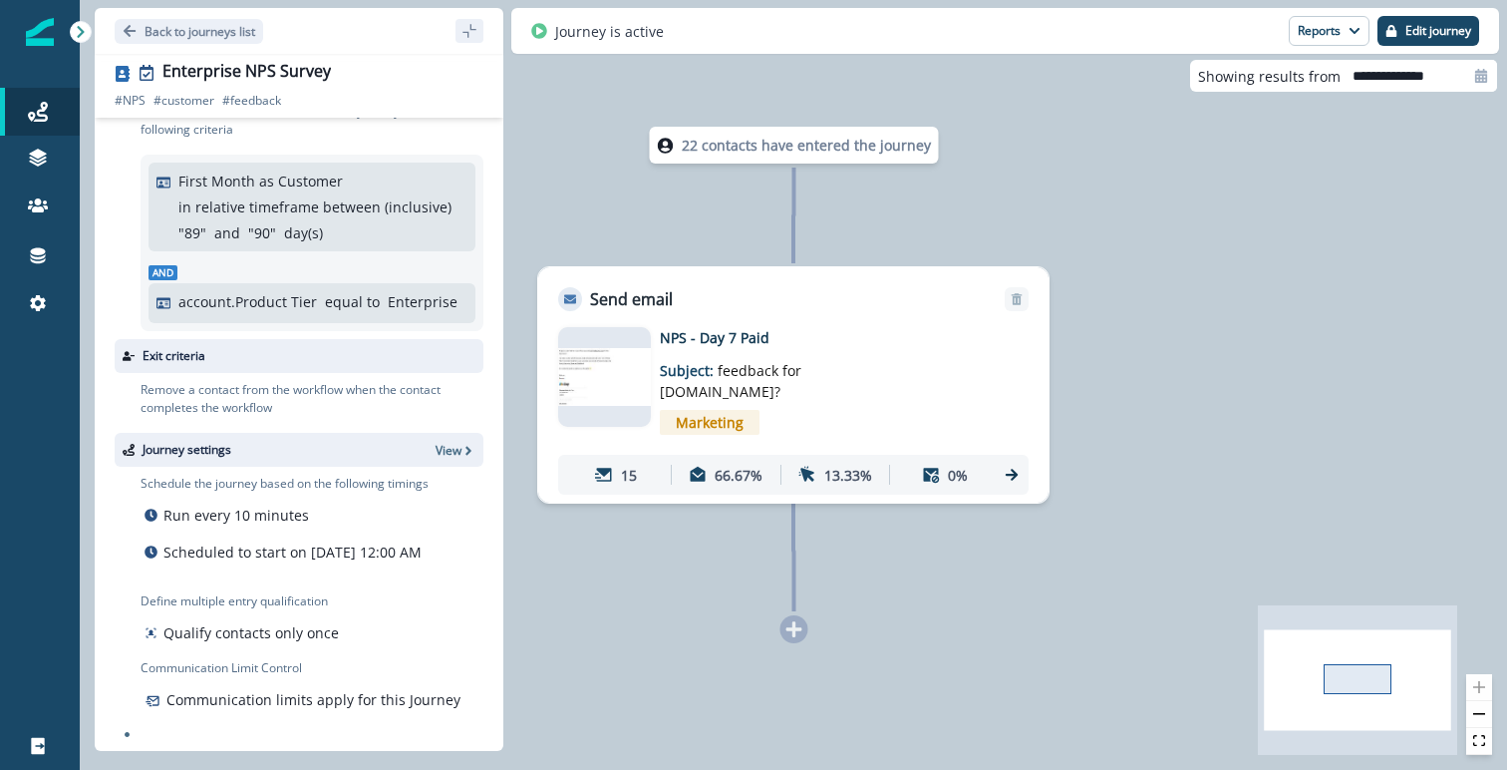
scroll to position [72, 0]
click at [616, 378] on img at bounding box center [604, 377] width 93 height 58
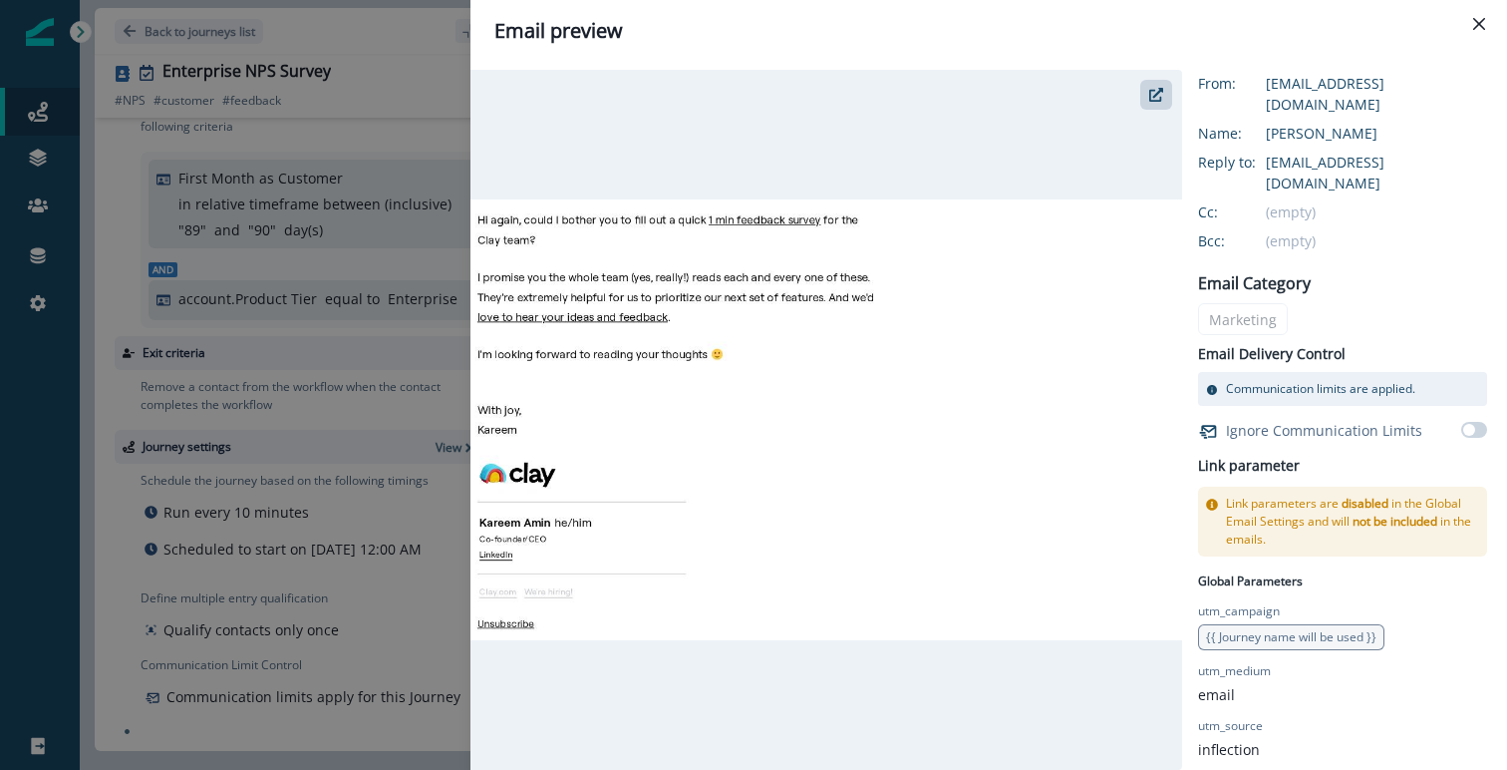
scroll to position [205, 0]
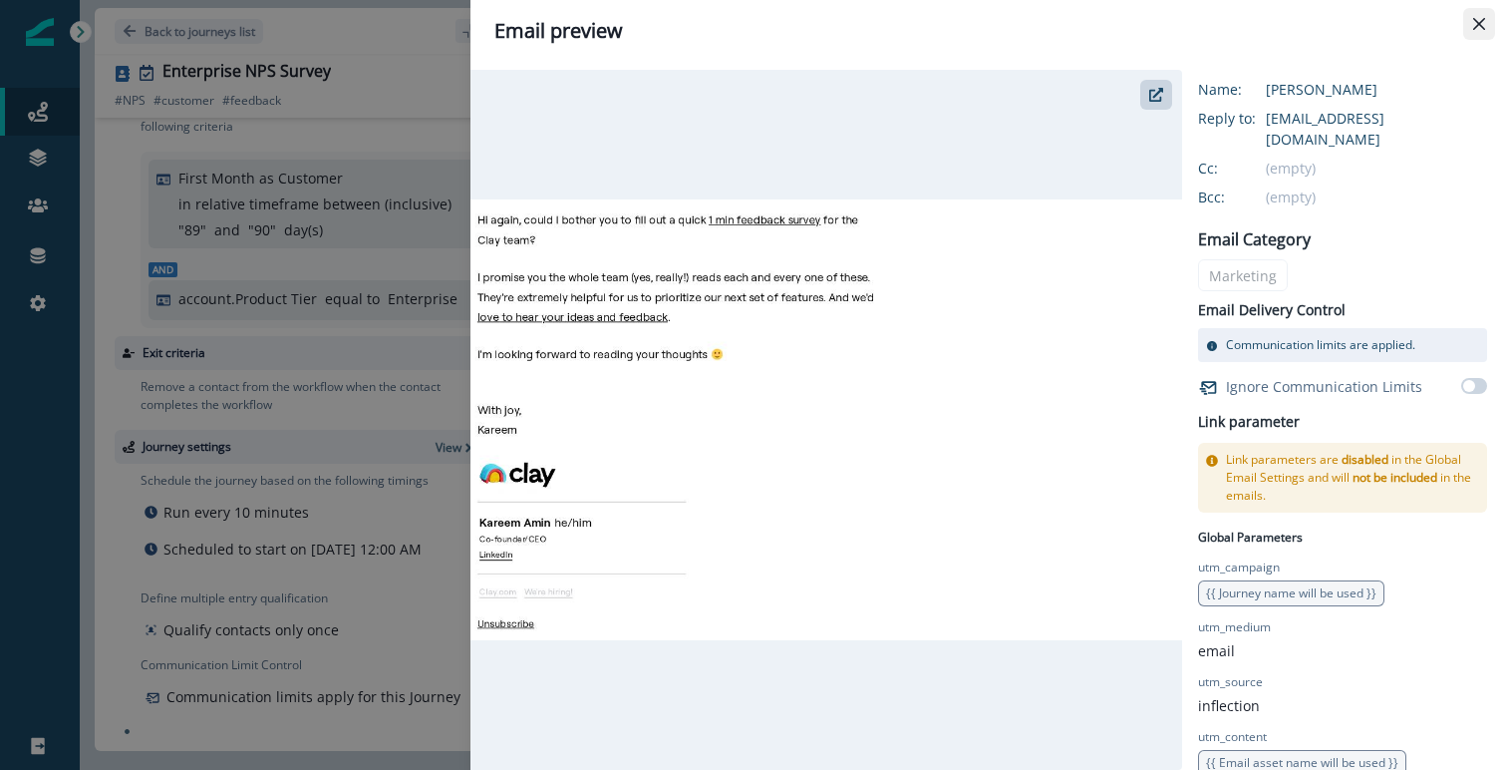
click at [1469, 23] on button "Close" at bounding box center [1479, 24] width 32 height 32
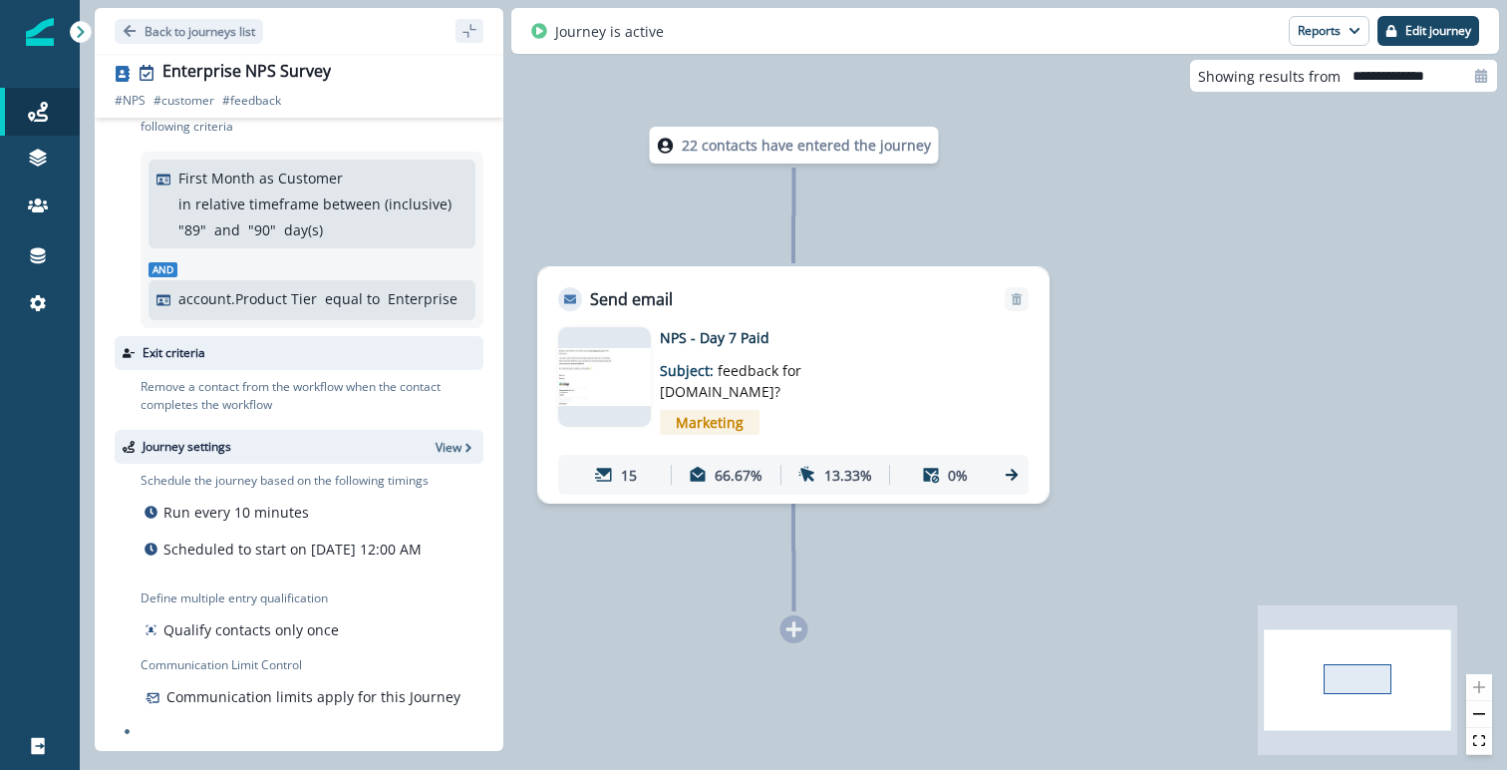
click at [619, 380] on img at bounding box center [604, 377] width 93 height 58
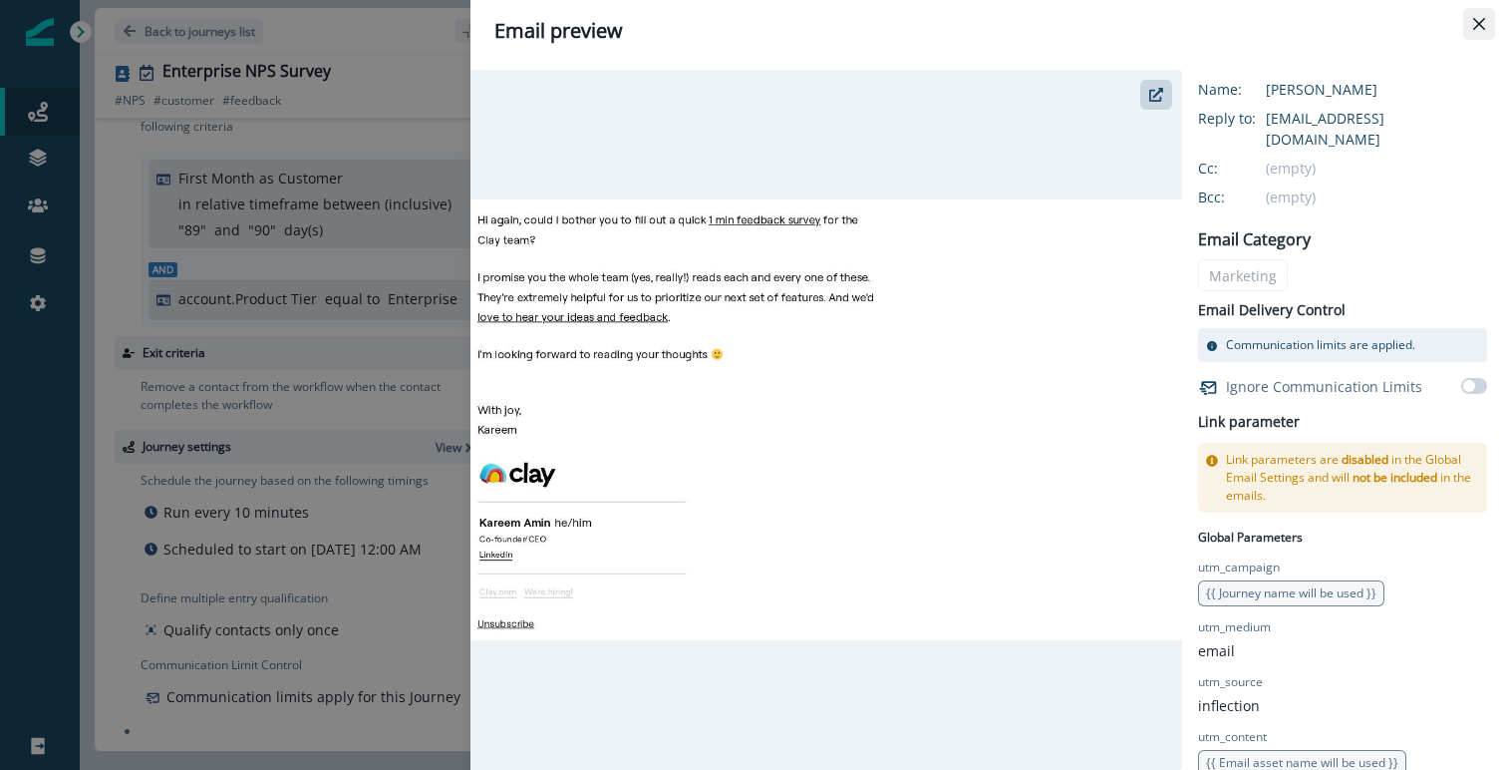
click at [1481, 28] on icon "Close" at bounding box center [1479, 24] width 12 height 12
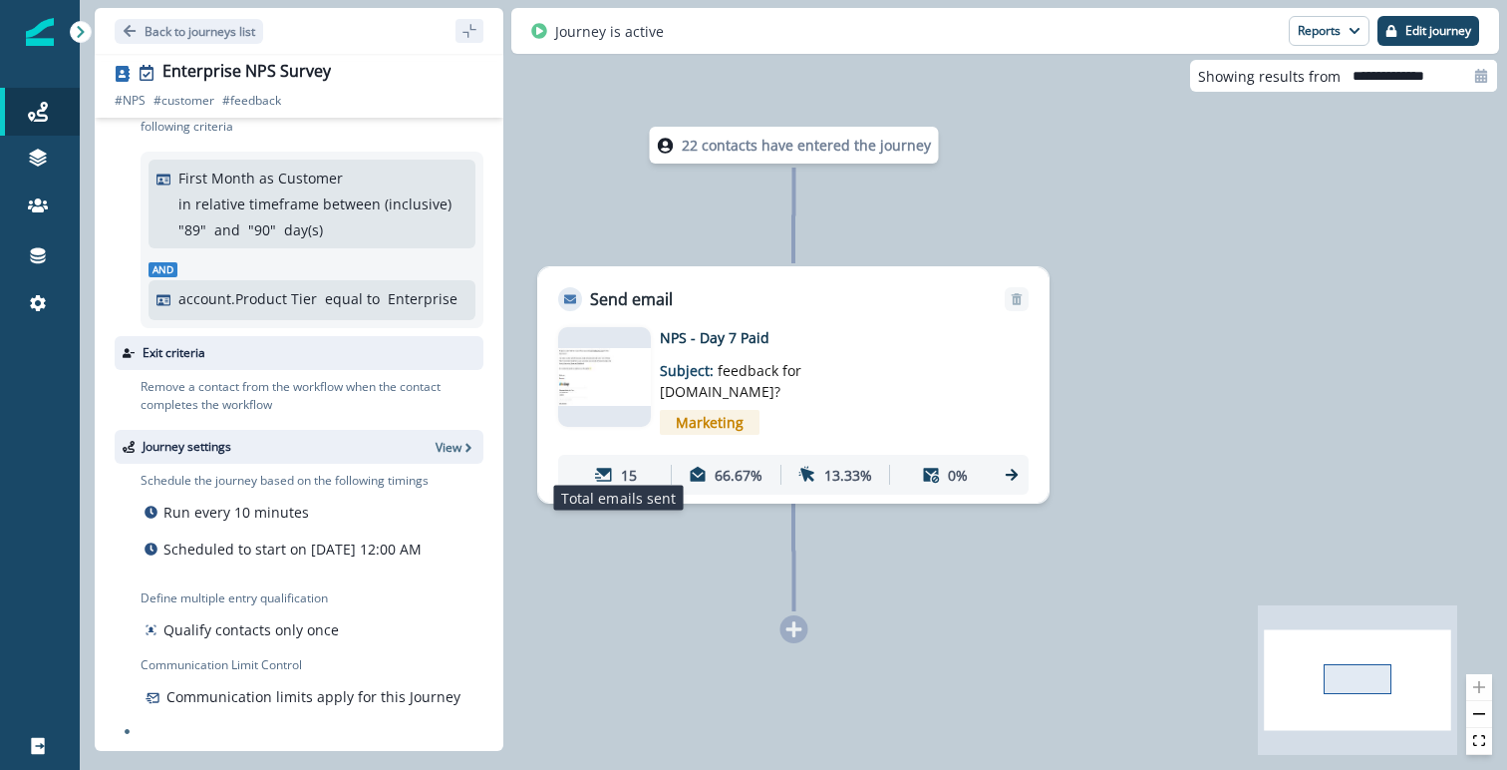
click at [628, 465] on p "15" at bounding box center [629, 475] width 16 height 21
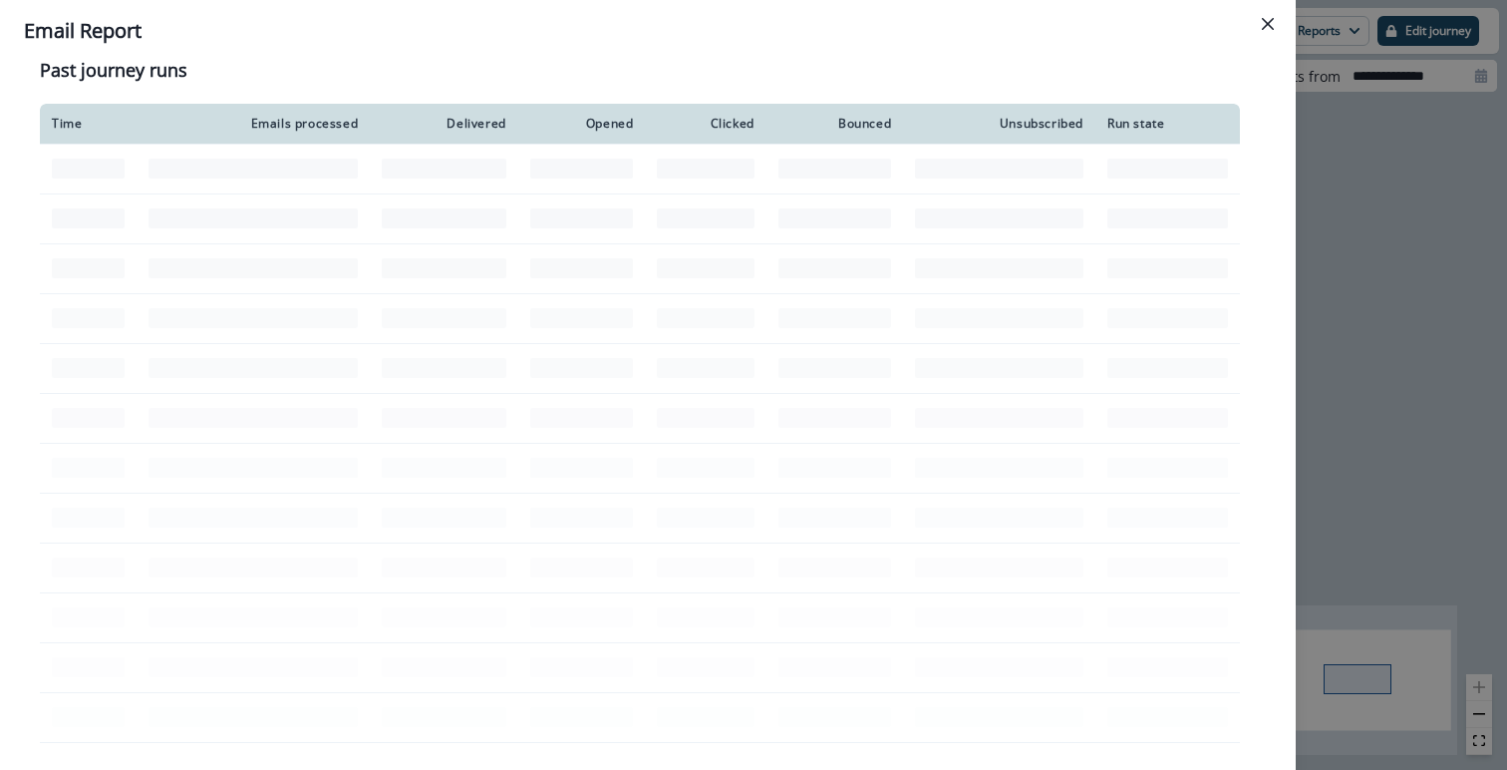
scroll to position [1229, 0]
click at [1263, 24] on icon "Close" at bounding box center [1268, 24] width 12 height 12
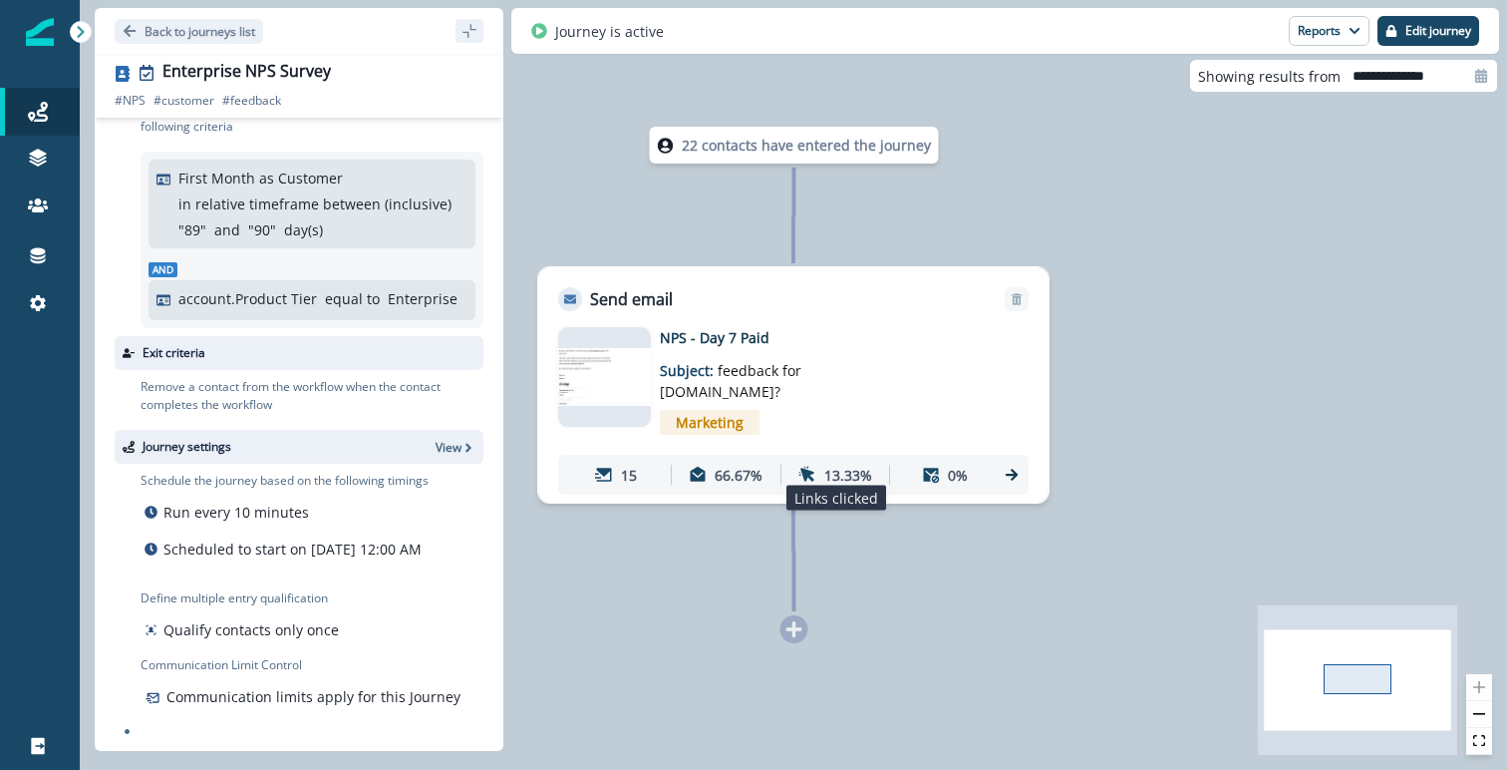
click at [827, 465] on p "13.33%" at bounding box center [848, 475] width 48 height 21
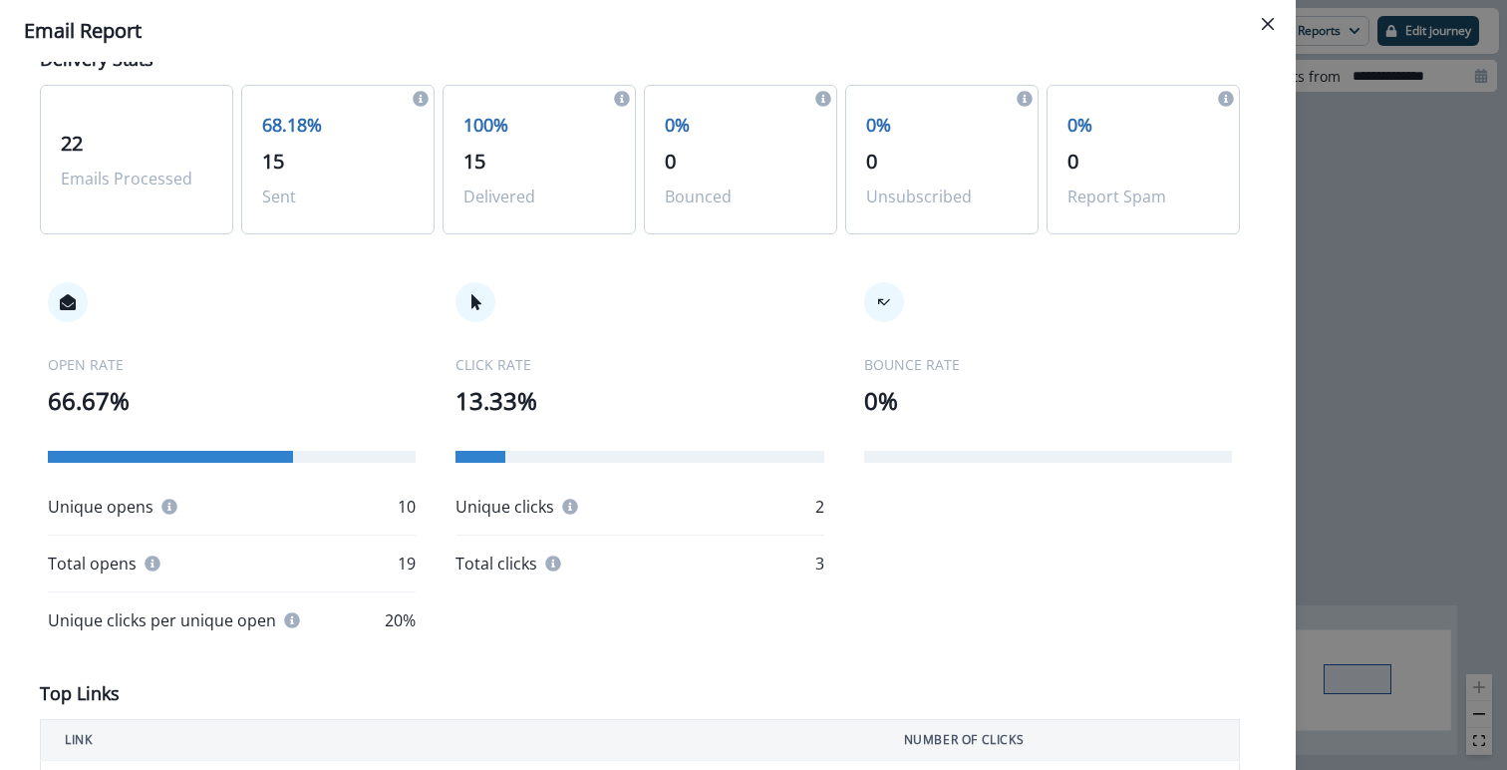
scroll to position [0, 0]
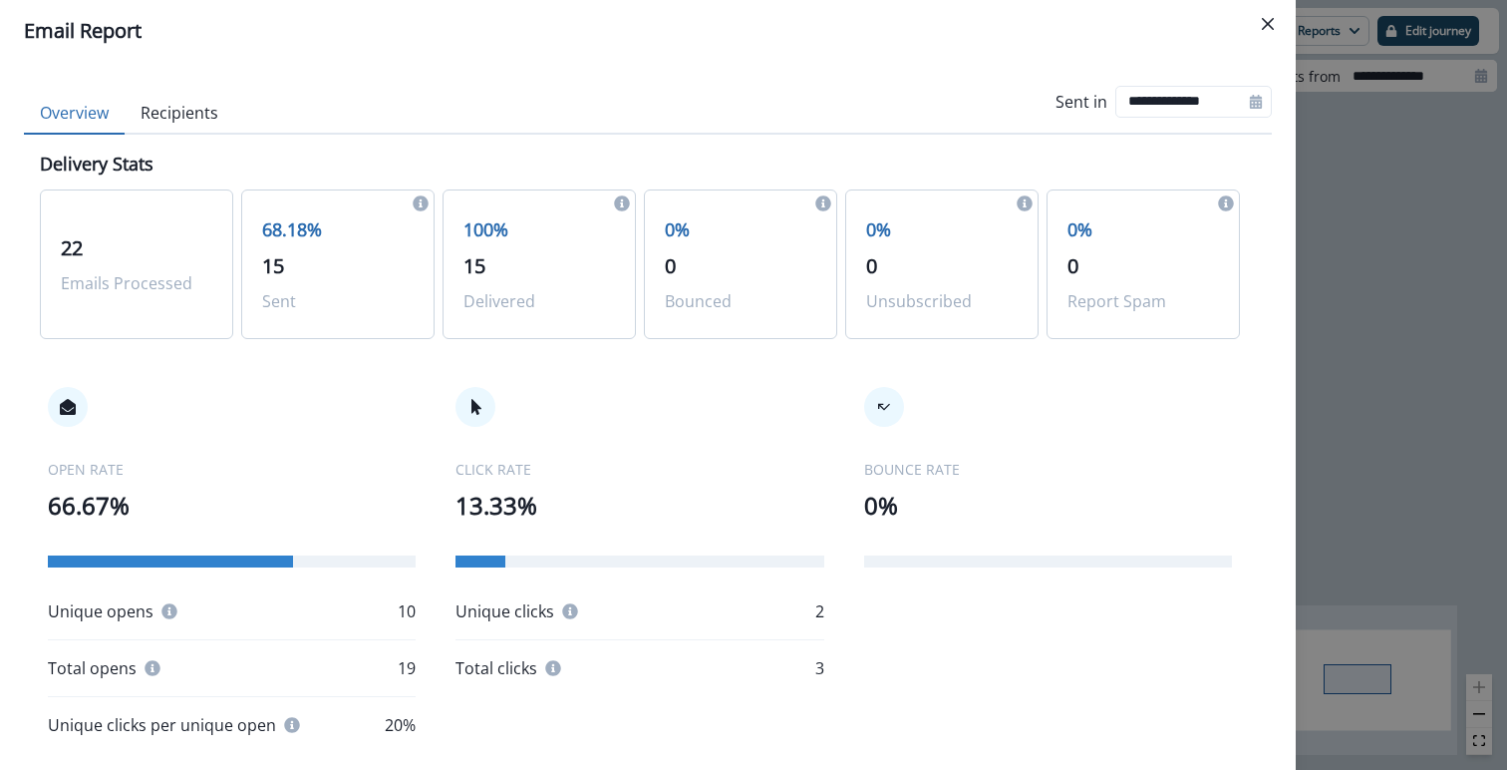
click at [203, 113] on button "Recipients" at bounding box center [180, 114] width 110 height 42
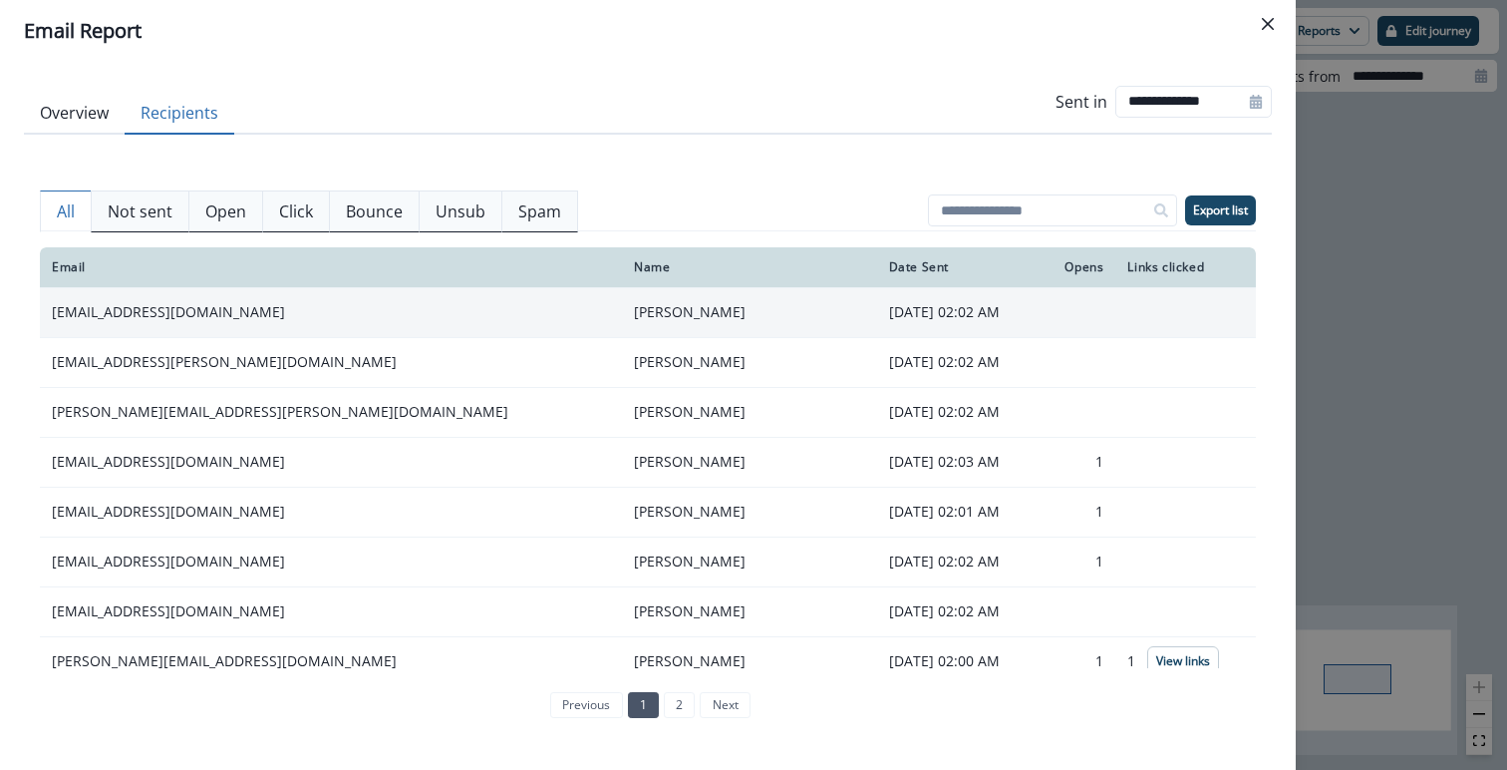
click at [229, 308] on td "[EMAIL_ADDRESS][DOMAIN_NAME]" at bounding box center [331, 312] width 582 height 50
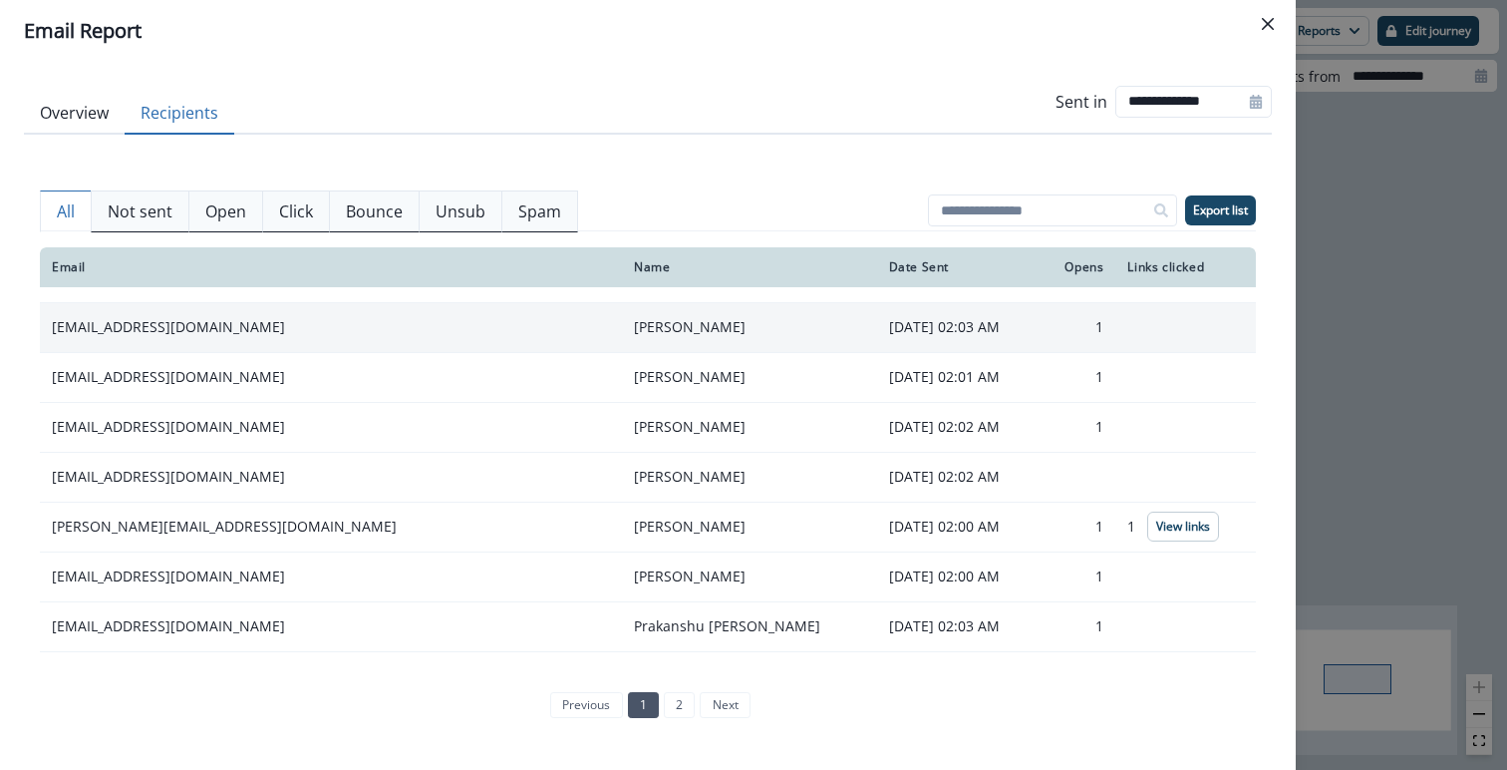
scroll to position [203, 0]
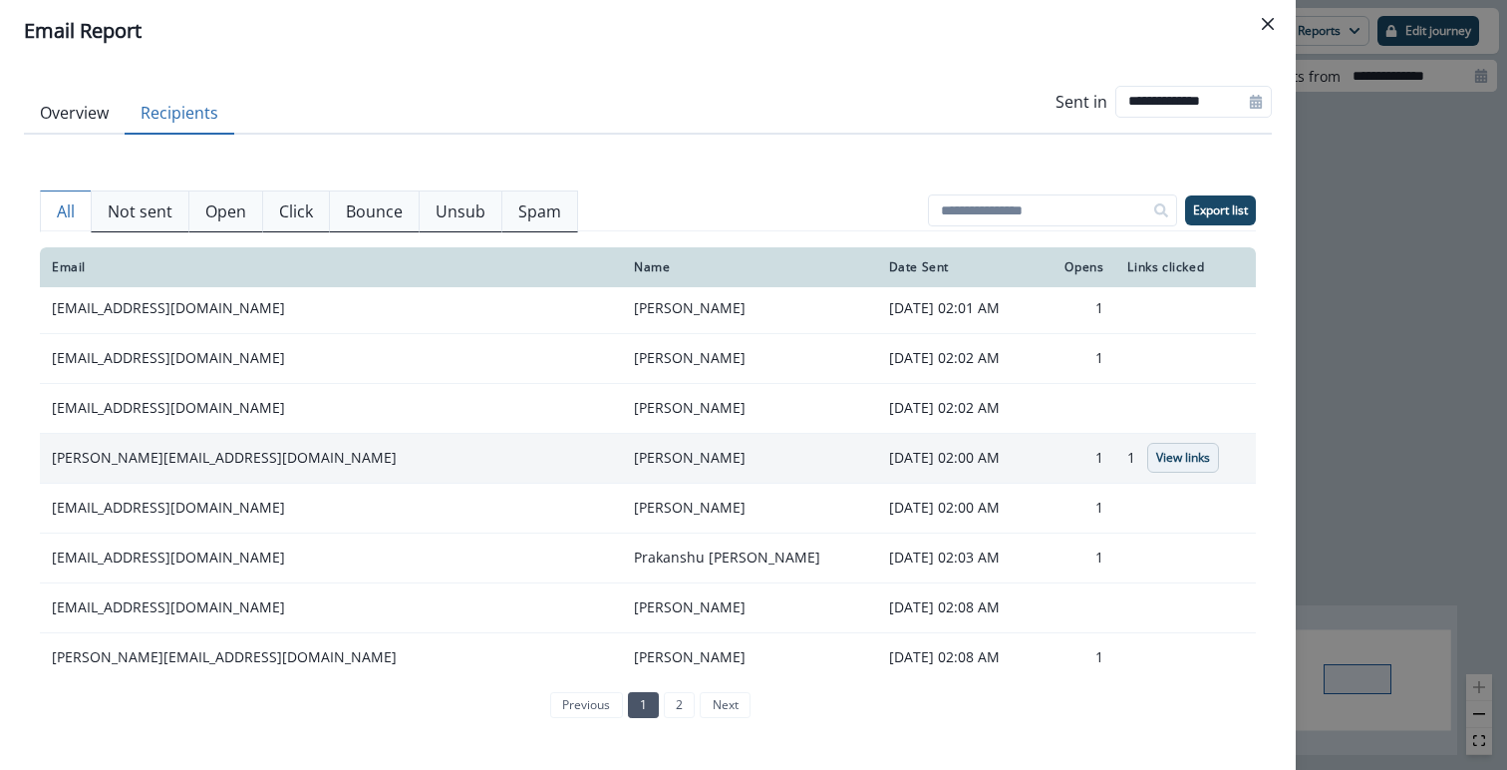
click at [1156, 461] on p "View links" at bounding box center [1183, 458] width 54 height 14
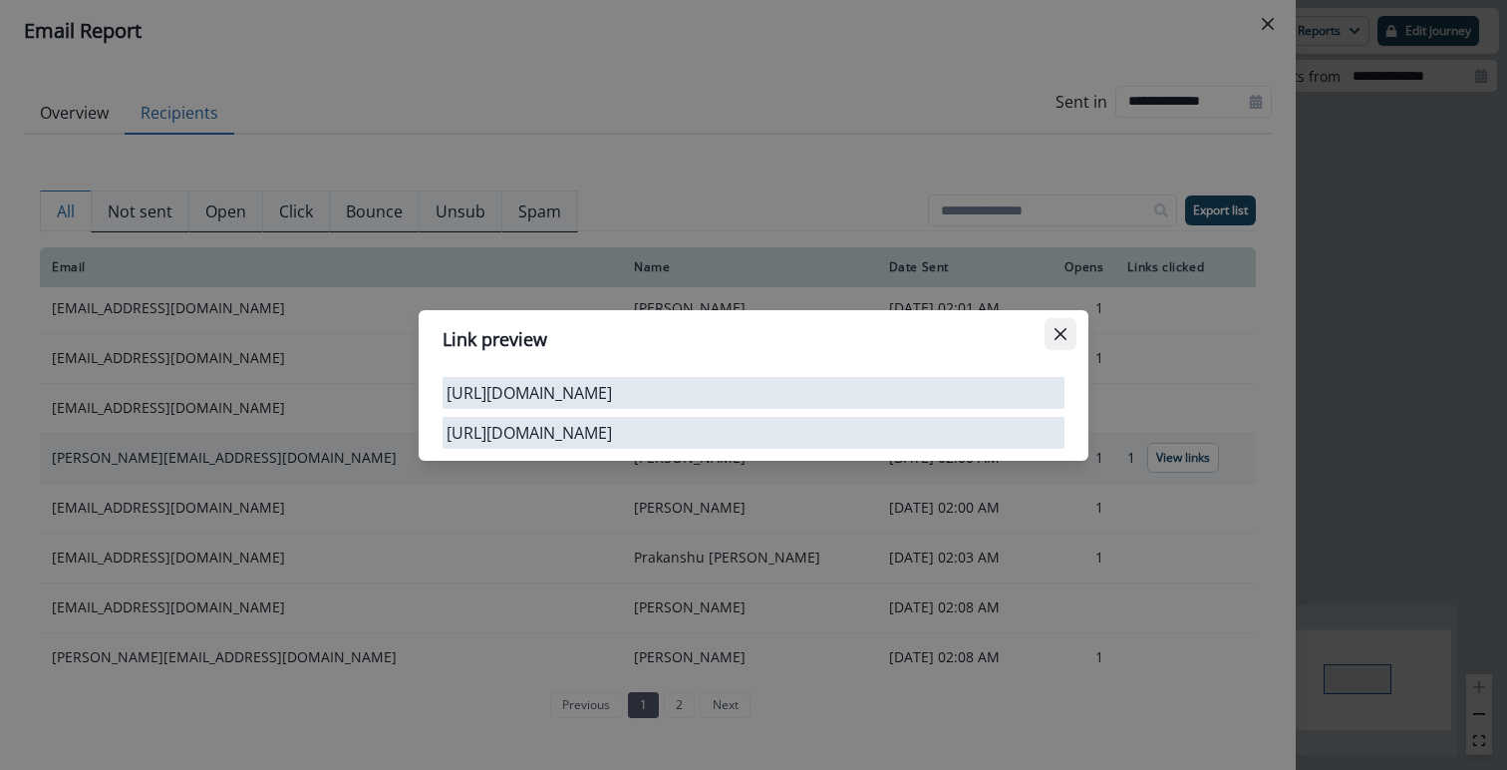
click at [1059, 335] on icon "Close" at bounding box center [1061, 333] width 12 height 12
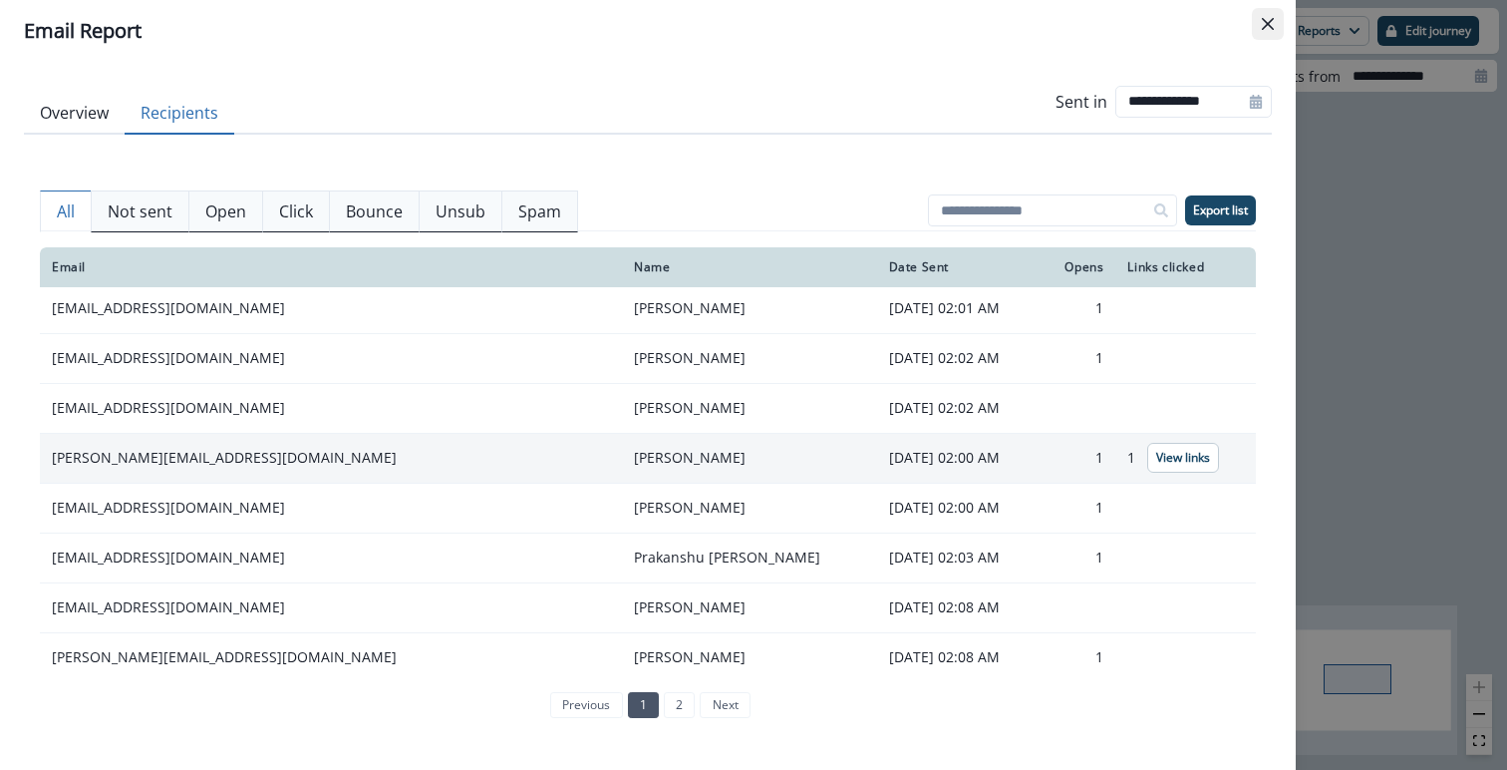
click at [1263, 31] on button "Close" at bounding box center [1268, 24] width 32 height 32
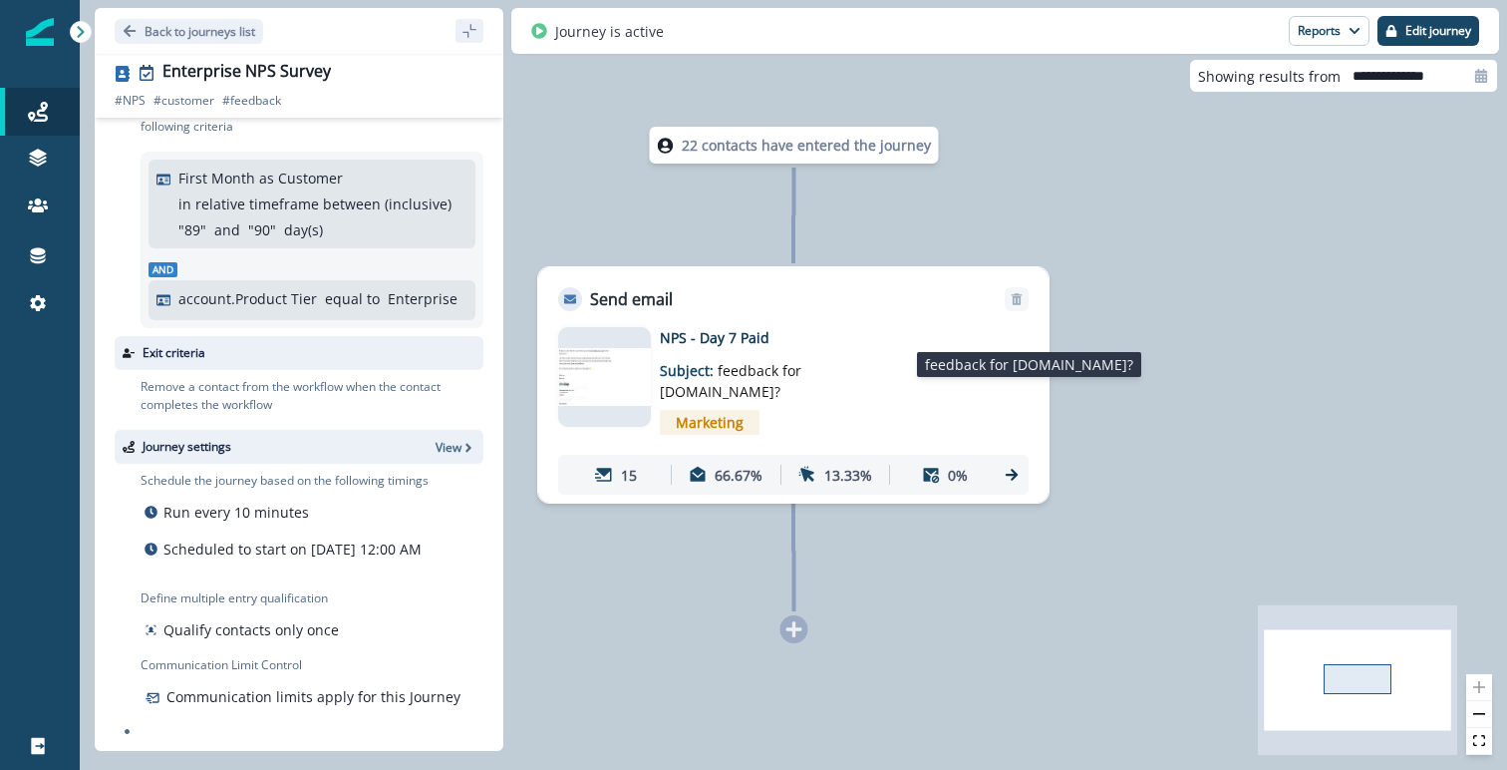
click at [775, 357] on p "Subject: feedback for clay.com?" at bounding box center [784, 375] width 249 height 54
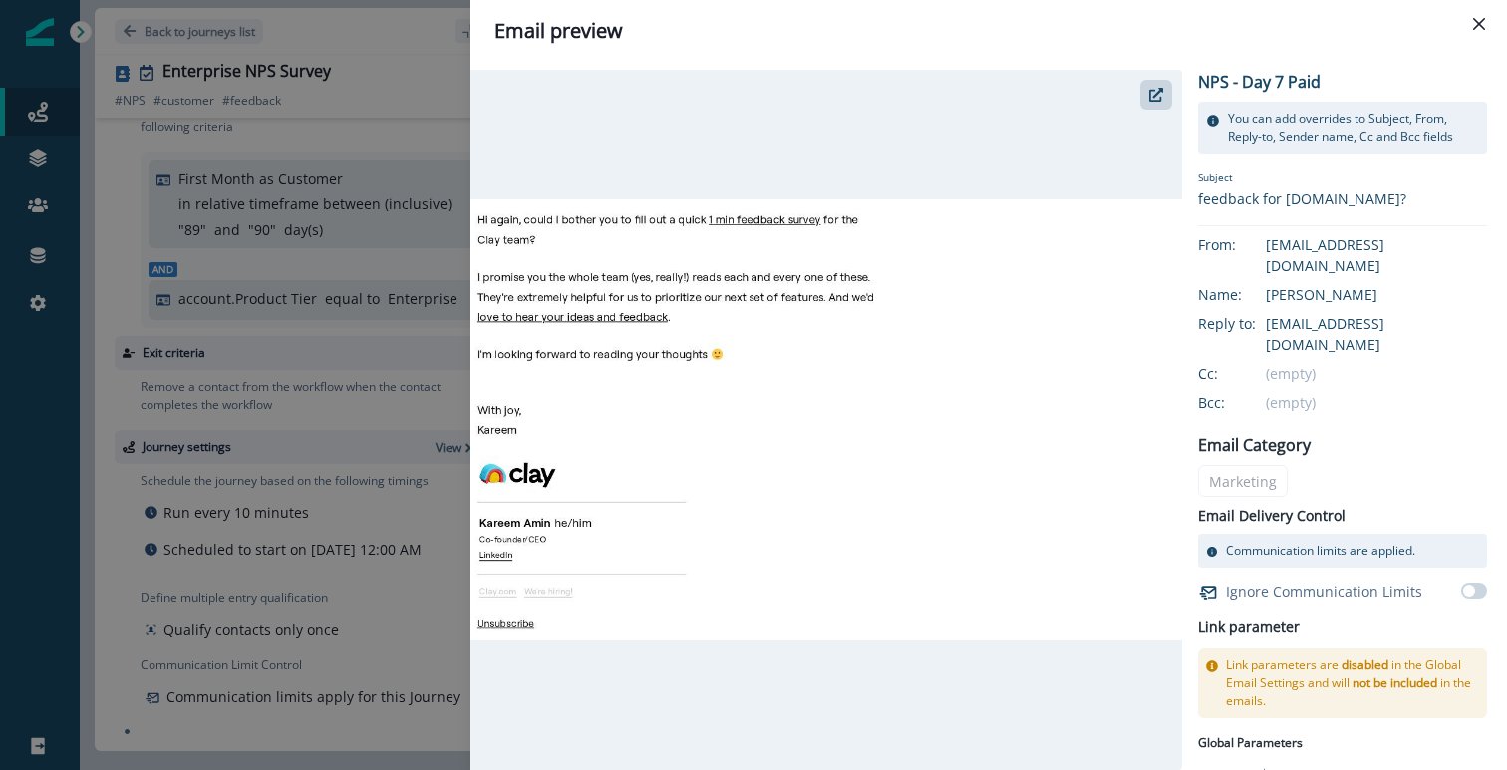
click at [1475, 33] on button "Close" at bounding box center [1479, 24] width 32 height 32
